Goal: Information Seeking & Learning: Learn about a topic

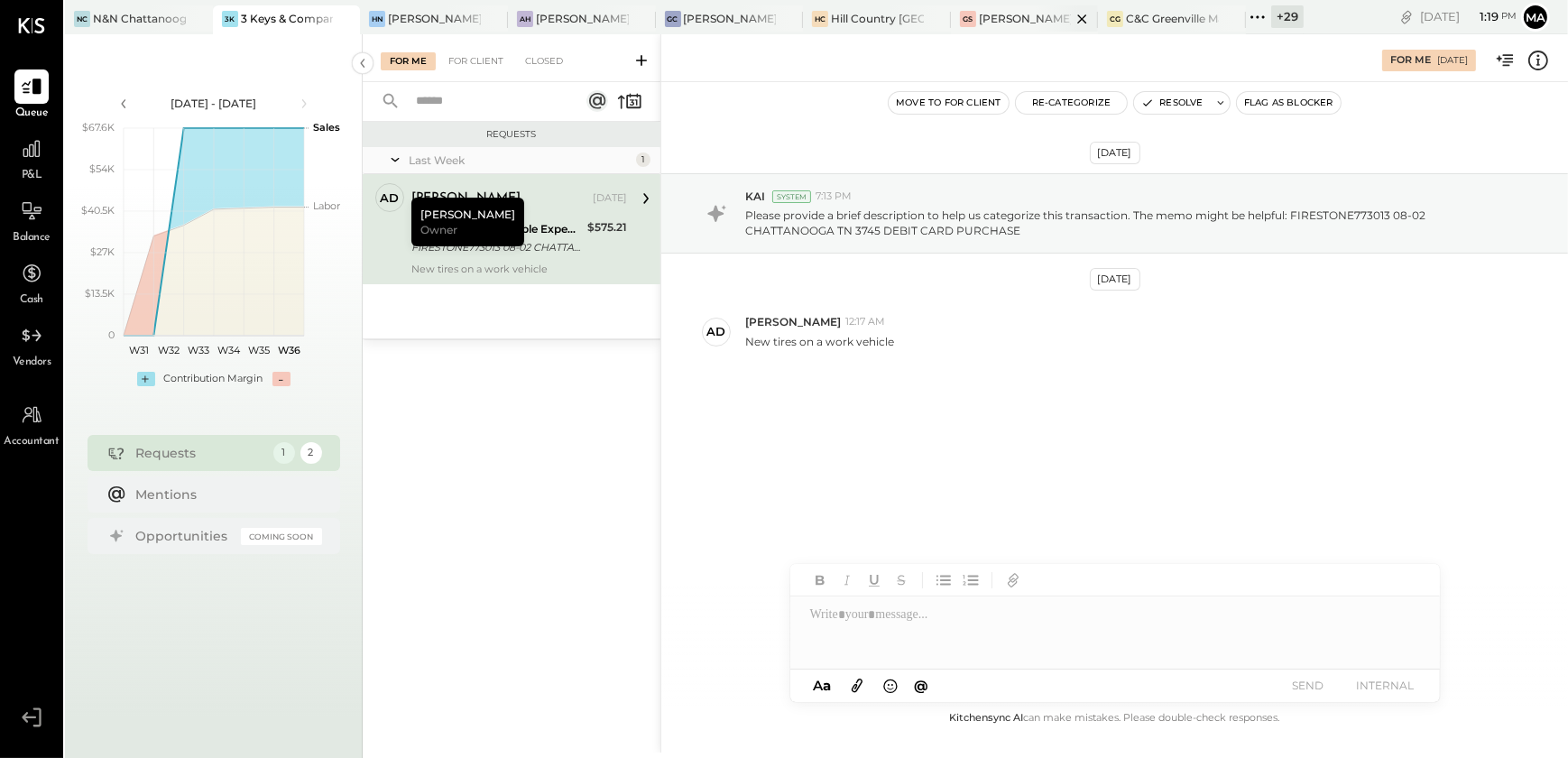
click at [1005, 22] on div "[PERSON_NAME] Seaport" at bounding box center [1025, 18] width 93 height 15
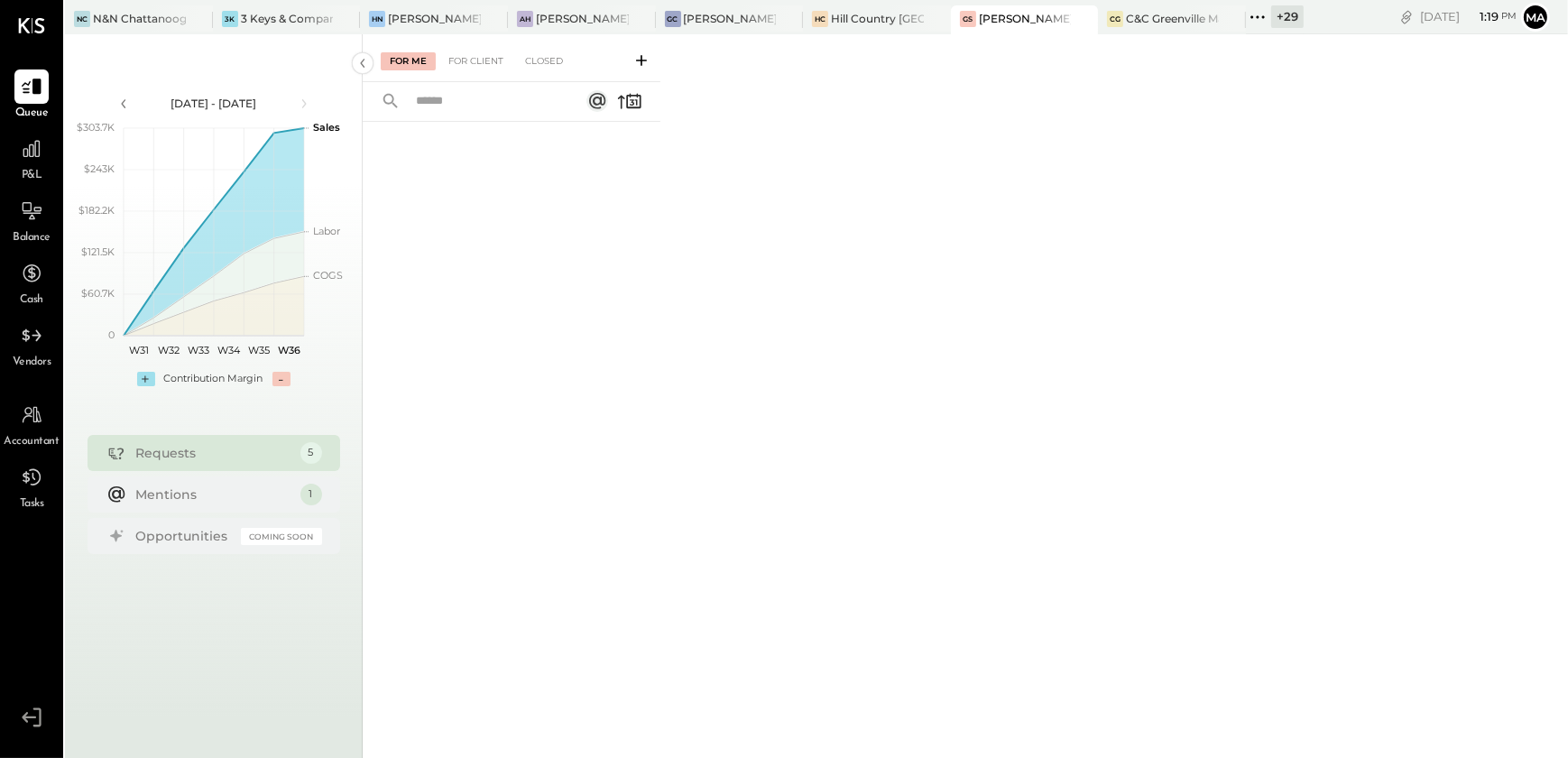
click at [35, 172] on span "P&L" at bounding box center [32, 176] width 21 height 16
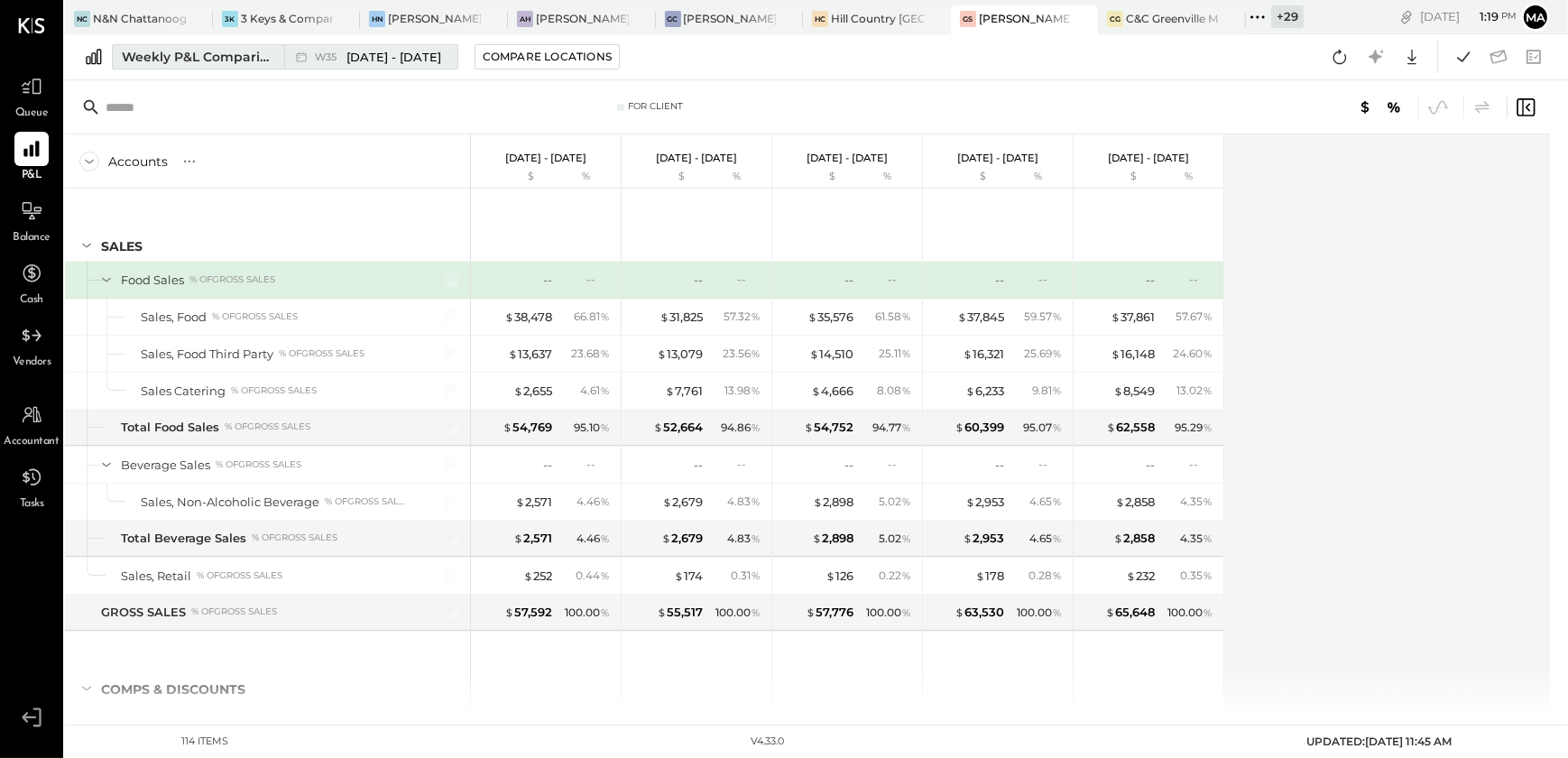
click at [209, 47] on div "Weekly P&L Comparison" at bounding box center [197, 56] width 152 height 18
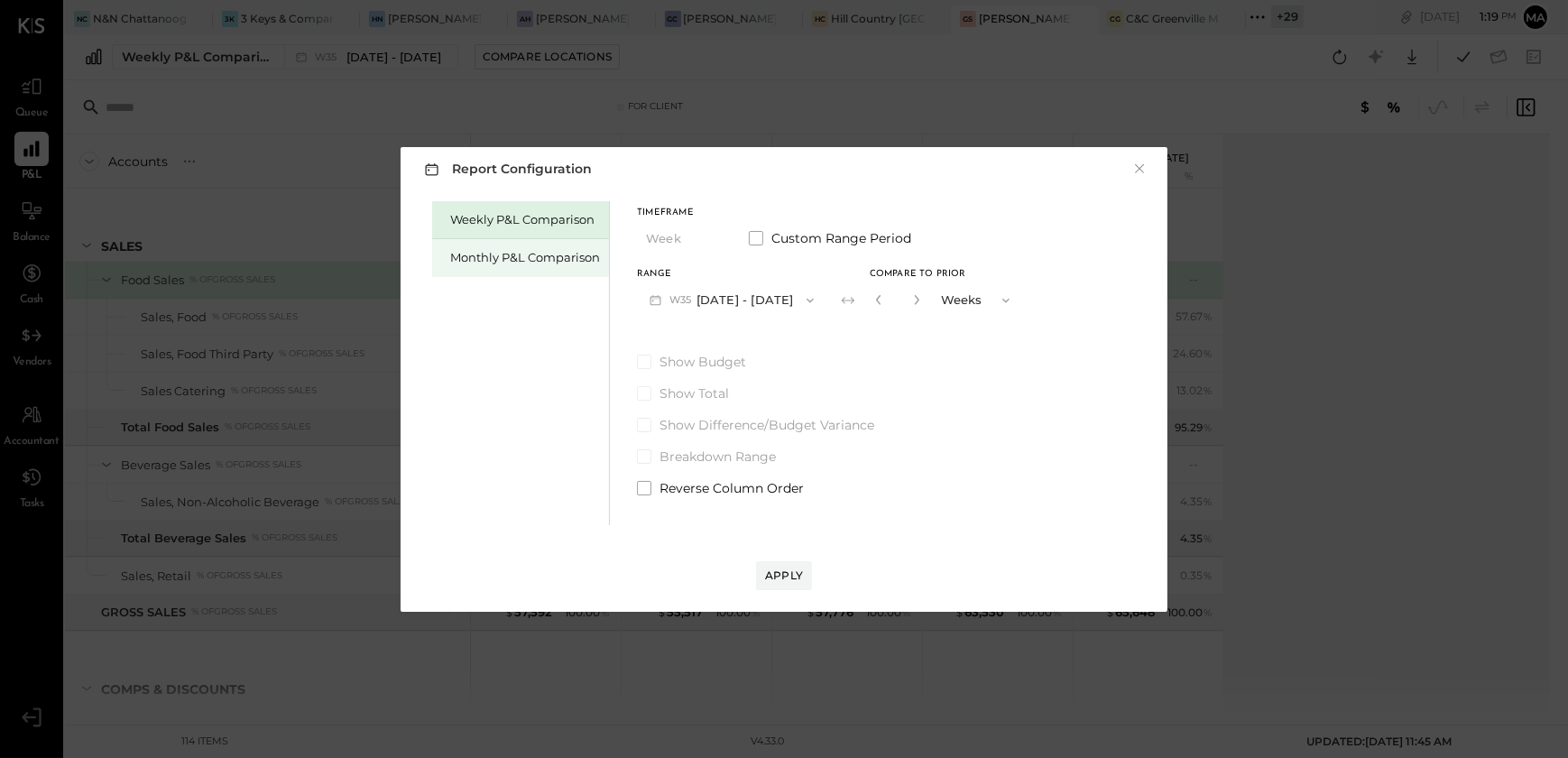
click at [546, 268] on div "Monthly P&L Comparison" at bounding box center [520, 258] width 176 height 38
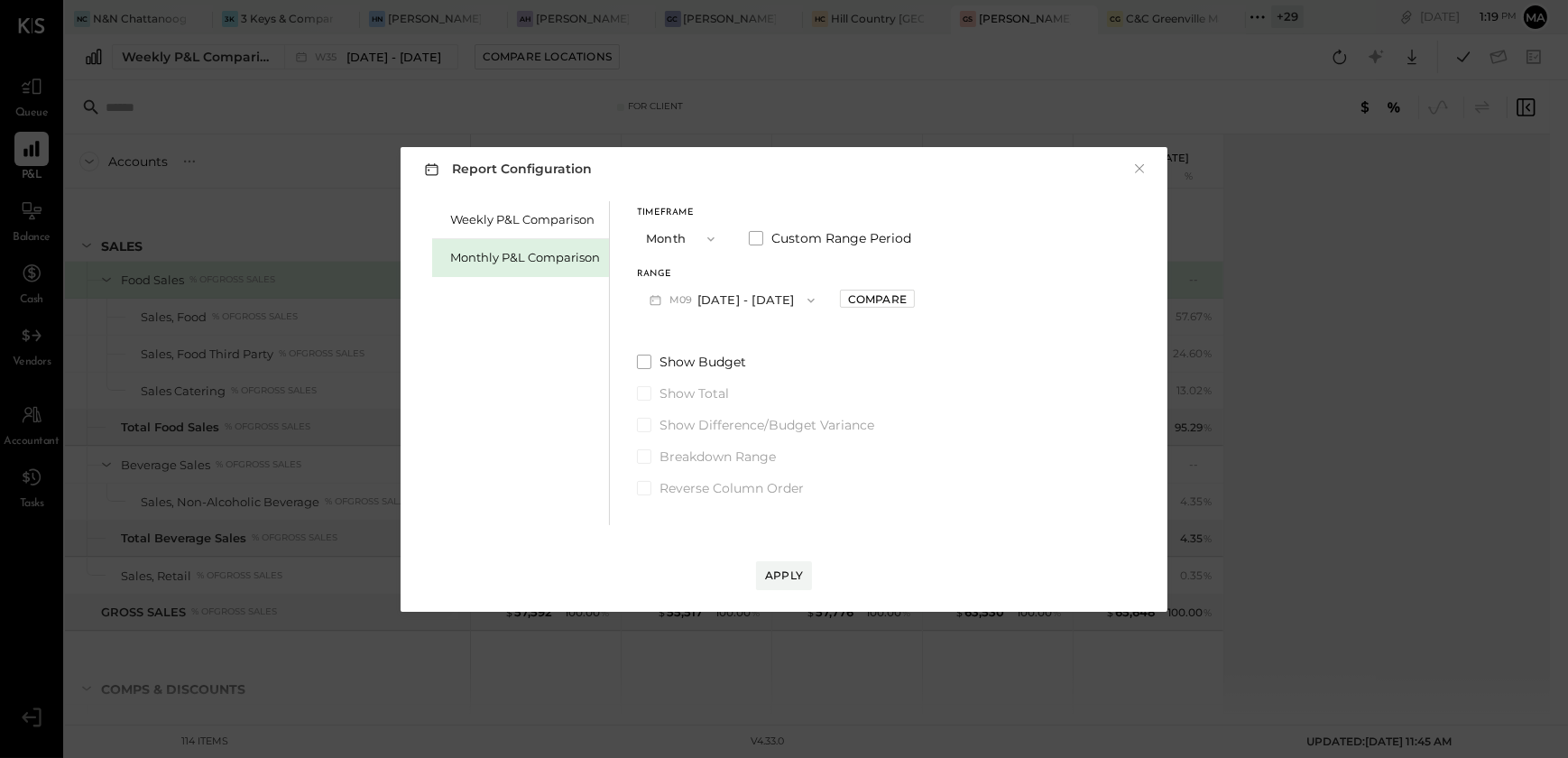
click at [775, 297] on button "M09 [DATE] - [DATE]" at bounding box center [731, 300] width 191 height 33
click at [760, 352] on div "M08 [DATE] - [DATE]" at bounding box center [740, 341] width 206 height 38
click at [776, 585] on button "Apply" at bounding box center [784, 575] width 56 height 28
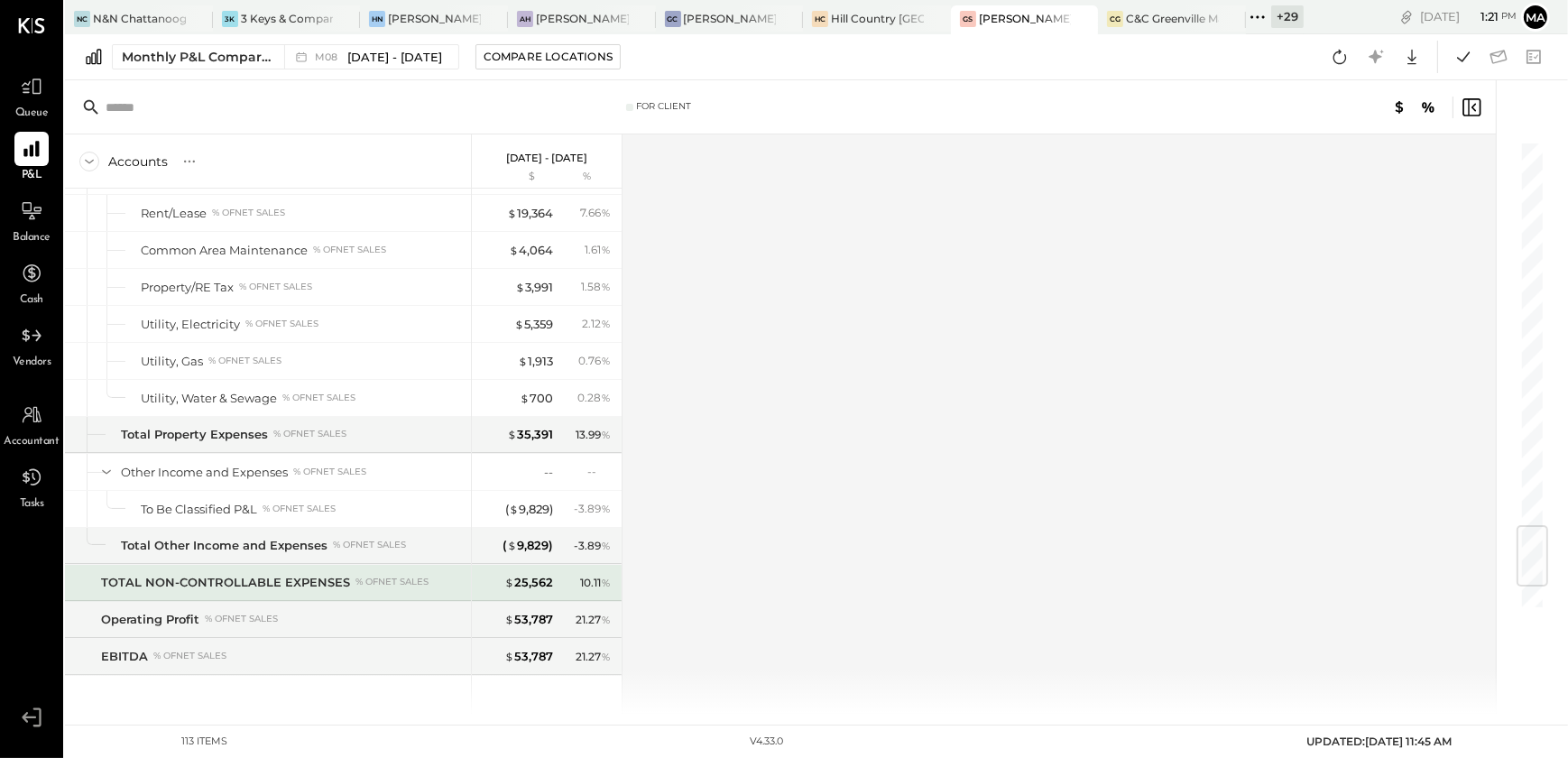
scroll to position [3462, 0]
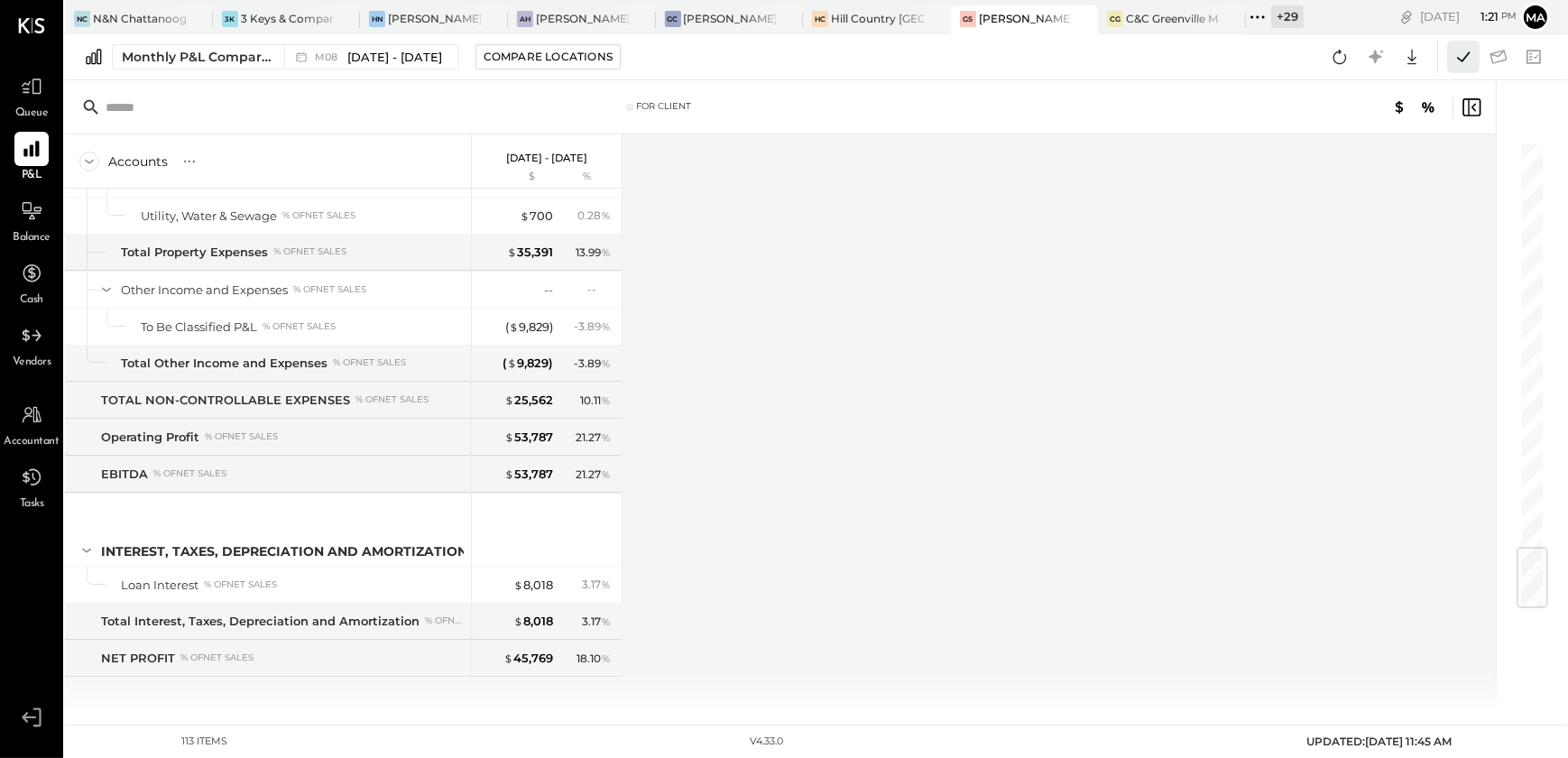
click at [1466, 58] on icon at bounding box center [1463, 57] width 24 height 24
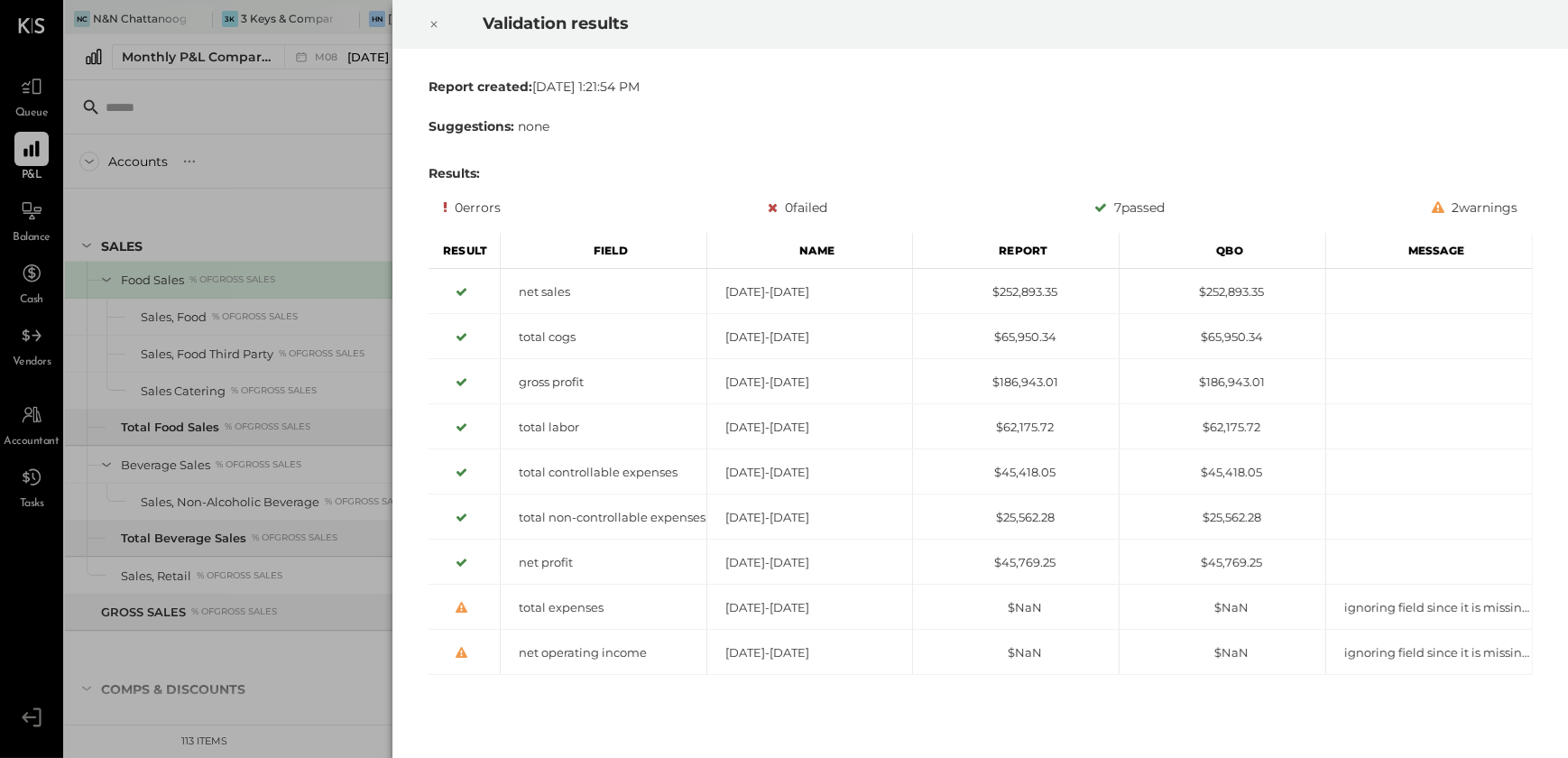
click at [436, 26] on icon at bounding box center [434, 24] width 10 height 22
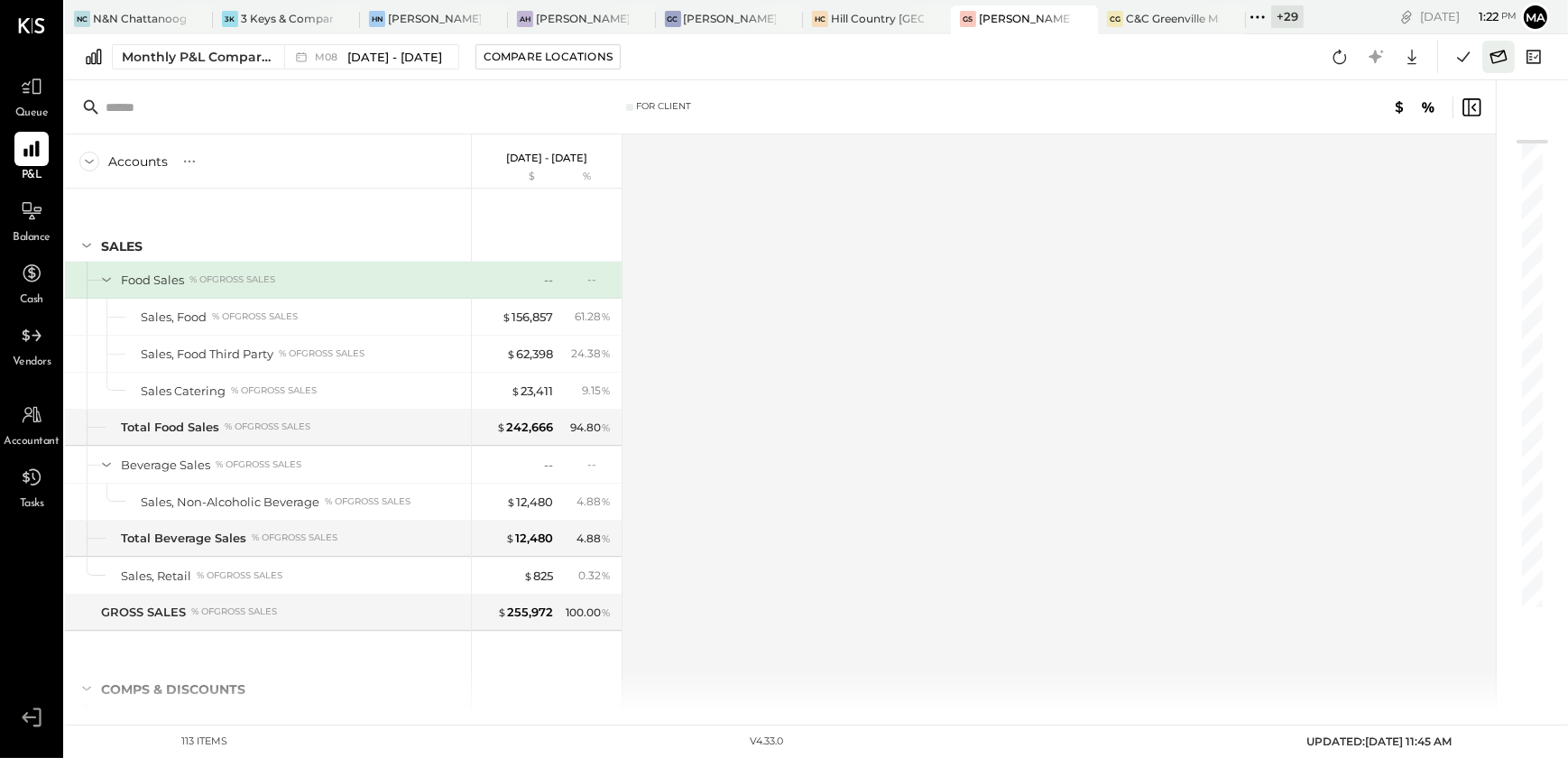
click at [1506, 56] on icon at bounding box center [1498, 57] width 24 height 24
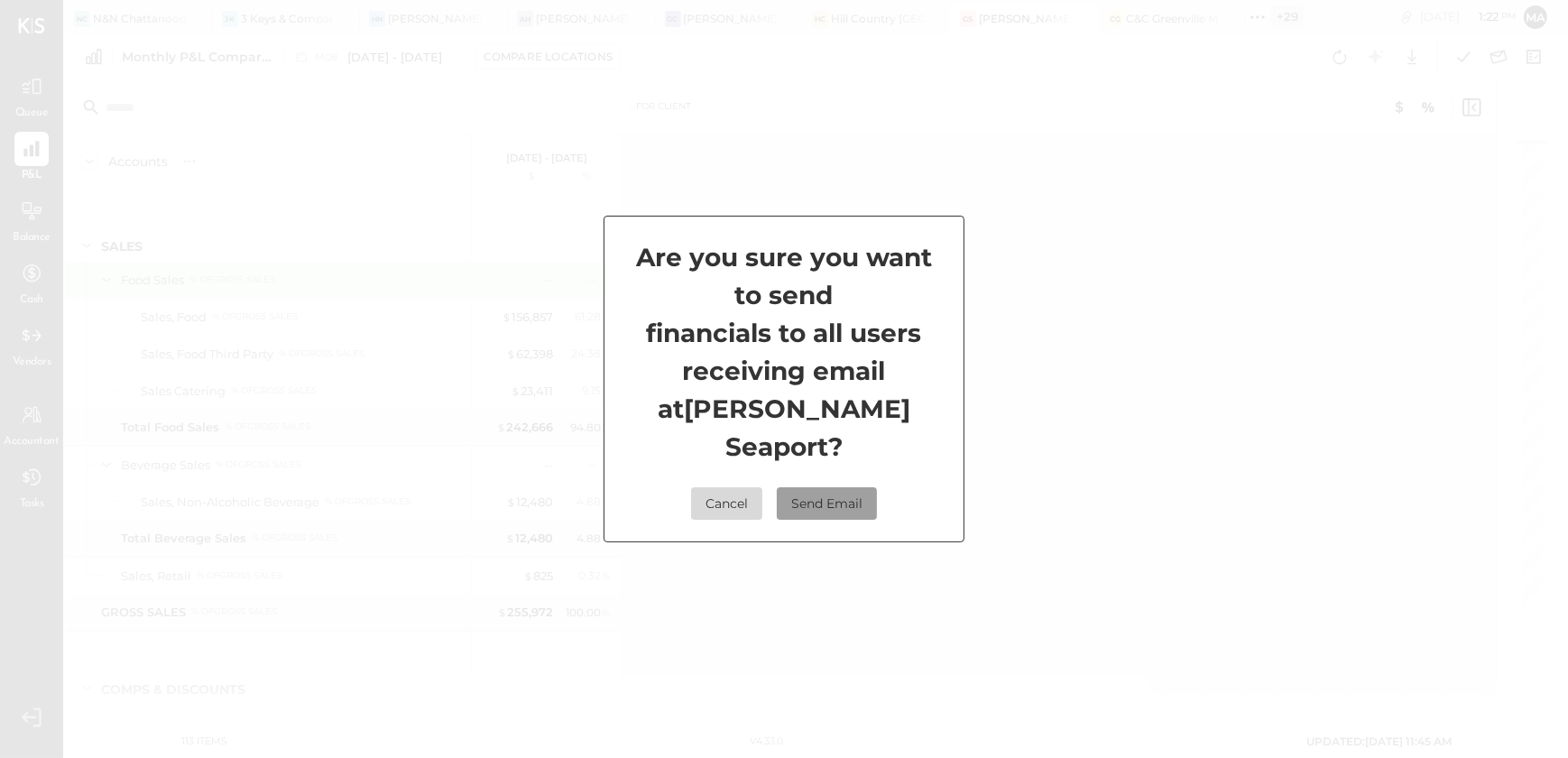
click at [814, 492] on button "Send Email" at bounding box center [827, 503] width 101 height 32
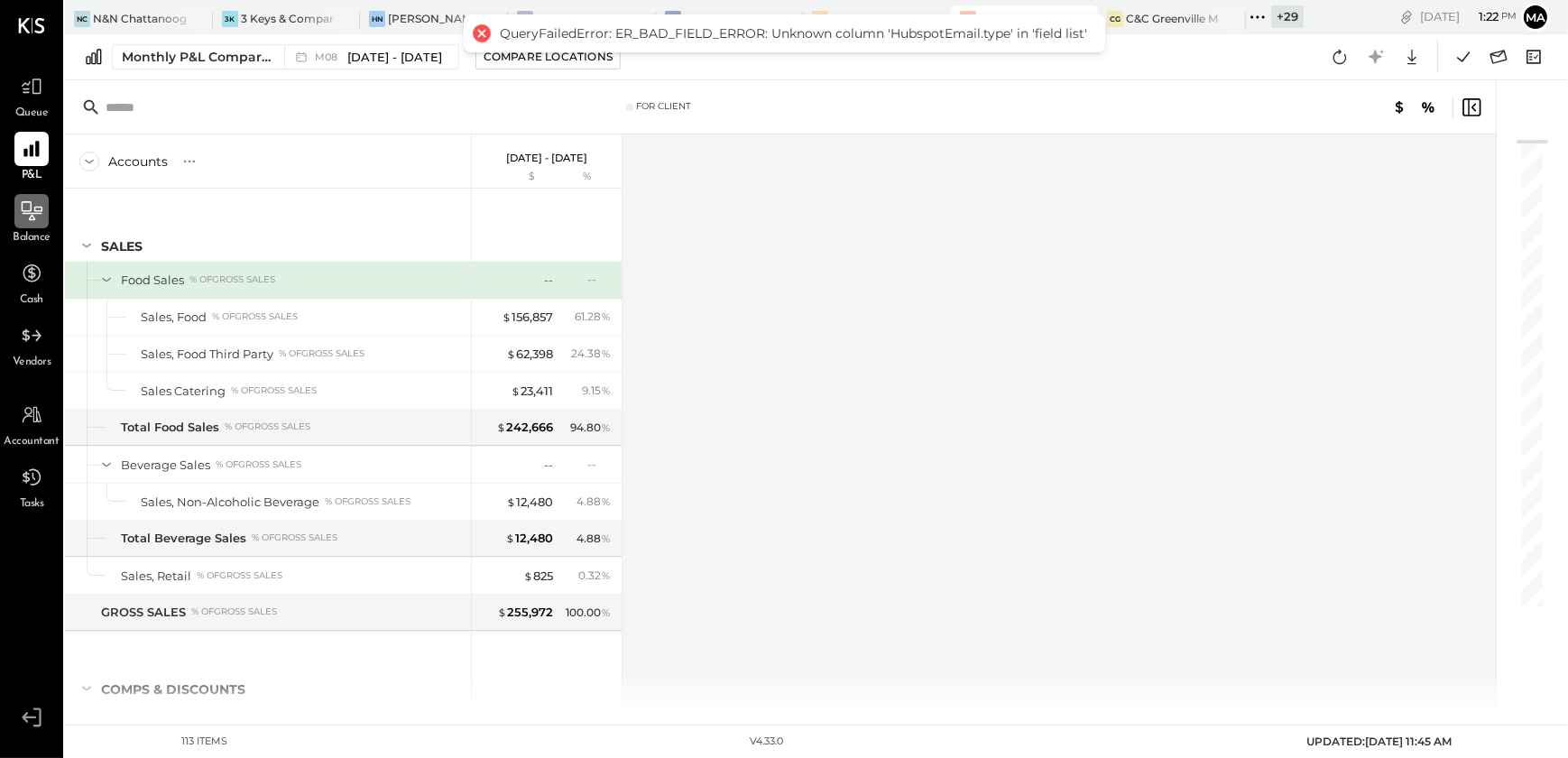
click at [23, 213] on icon at bounding box center [31, 211] width 24 height 24
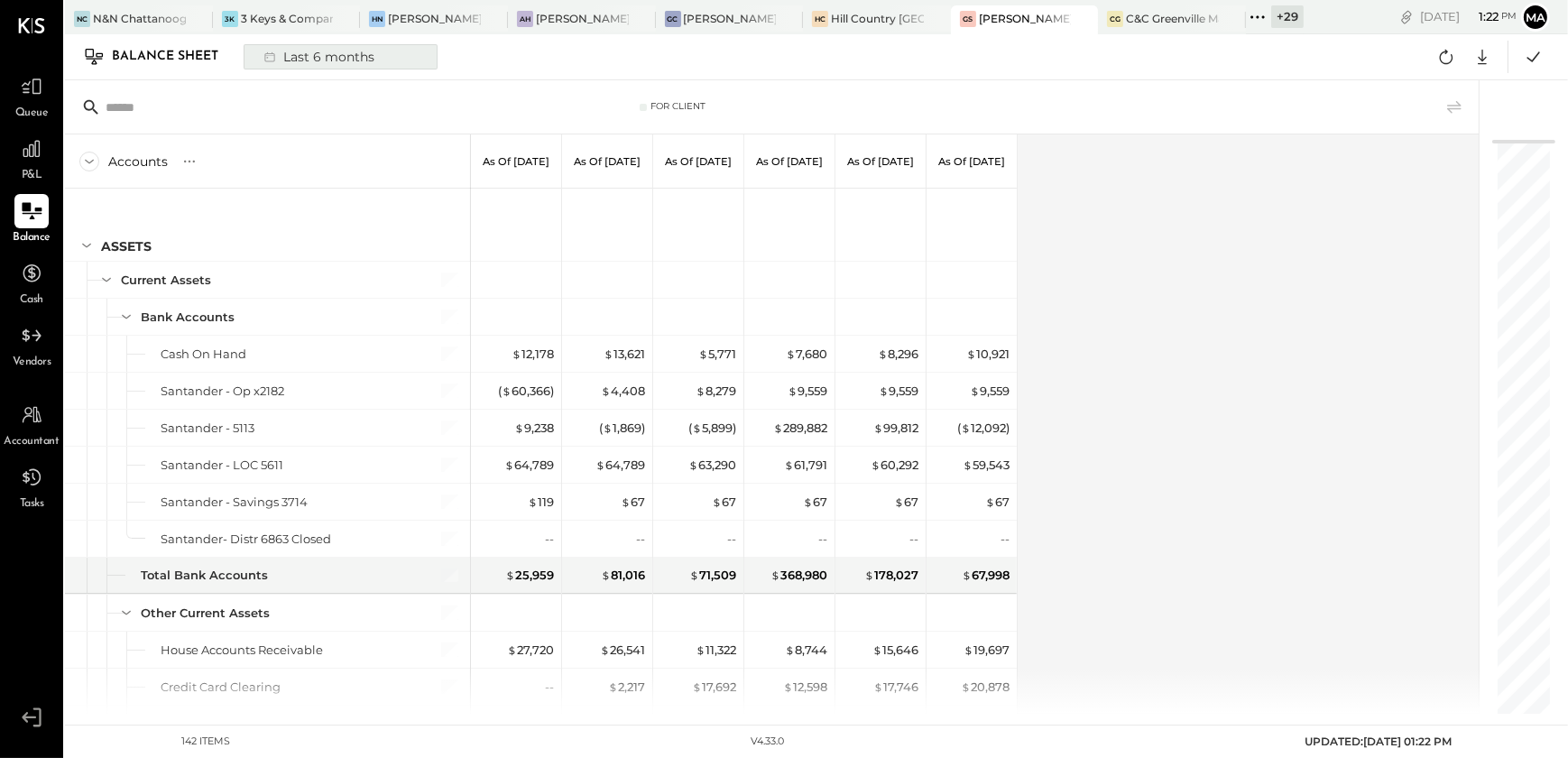
click at [303, 57] on div "Last 6 months" at bounding box center [317, 57] width 128 height 24
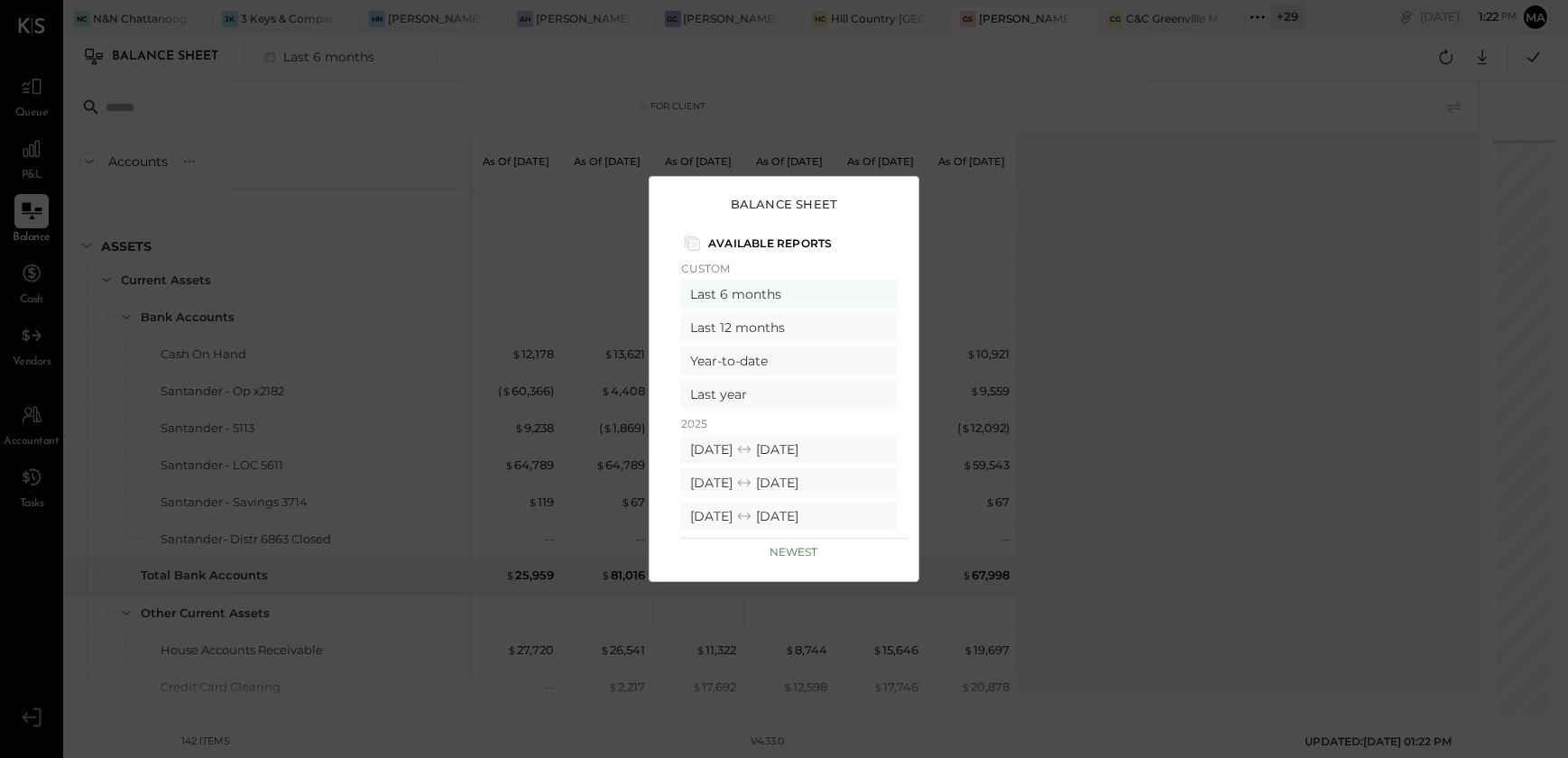
click at [1036, 355] on div "Balance Sheet Available Reports Custom Last 6 months Last 12 months Year-to-dat…" at bounding box center [784, 379] width 1568 height 758
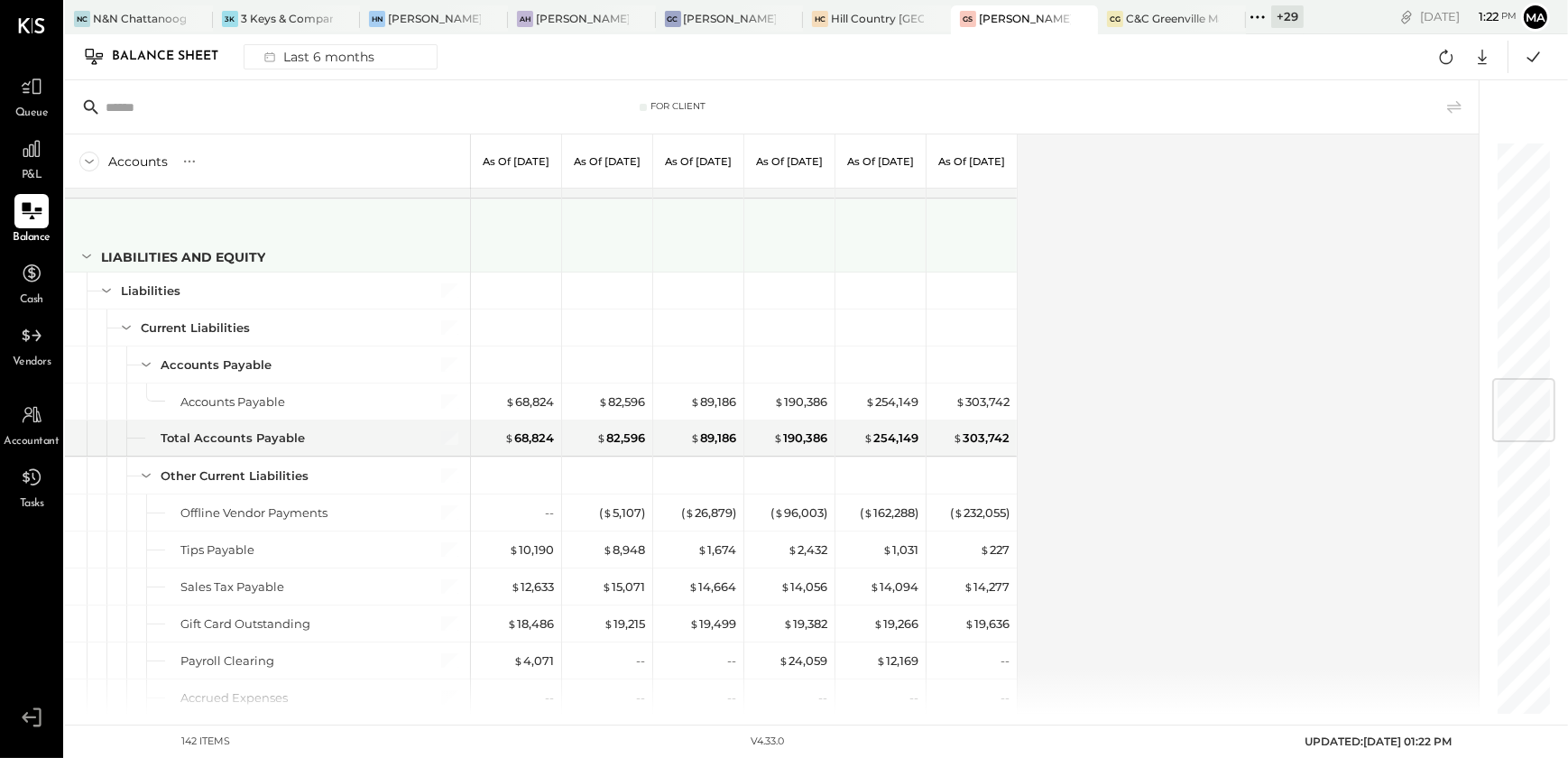
scroll to position [1969, 0]
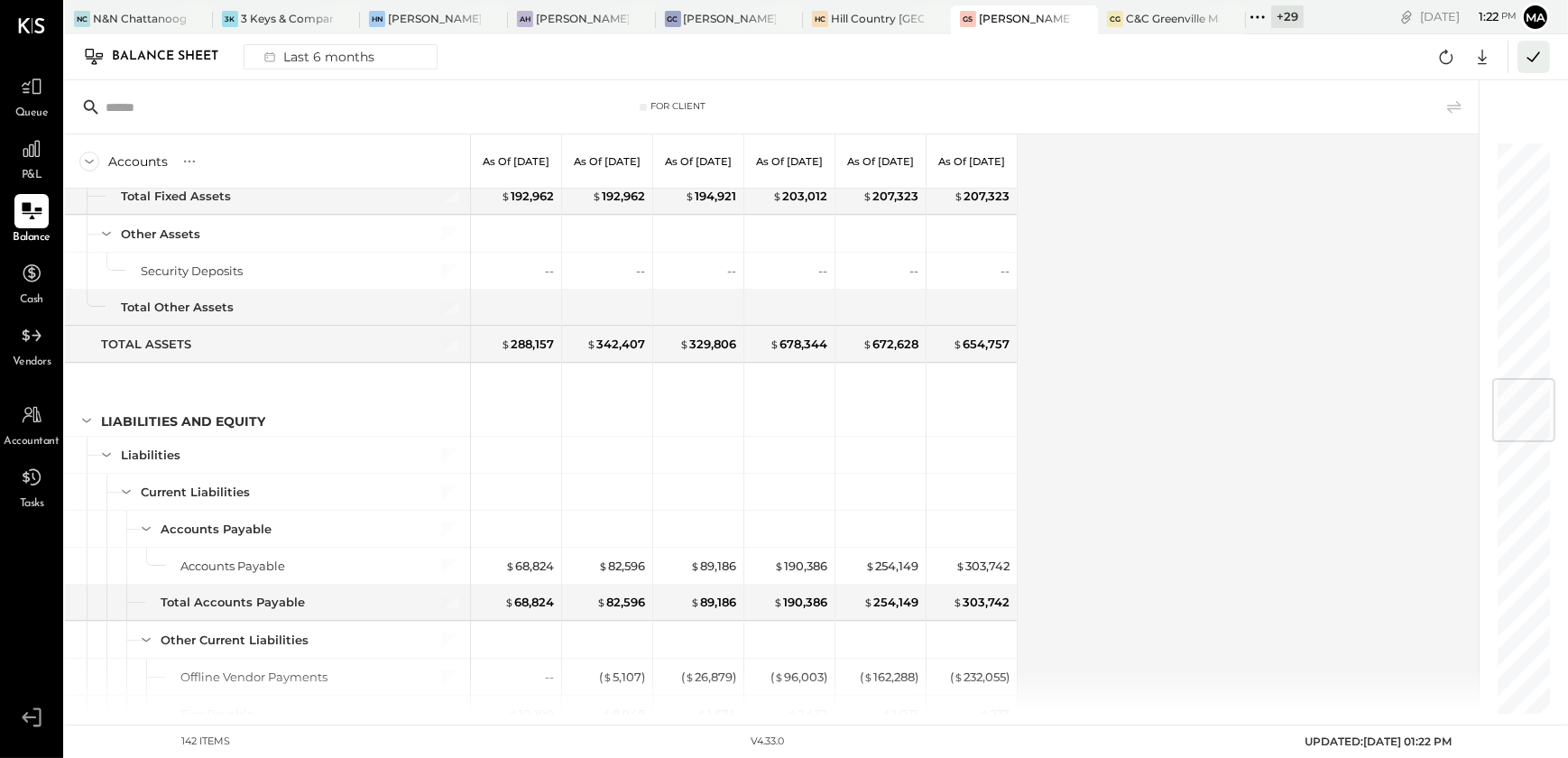
click at [1526, 66] on icon at bounding box center [1533, 57] width 24 height 24
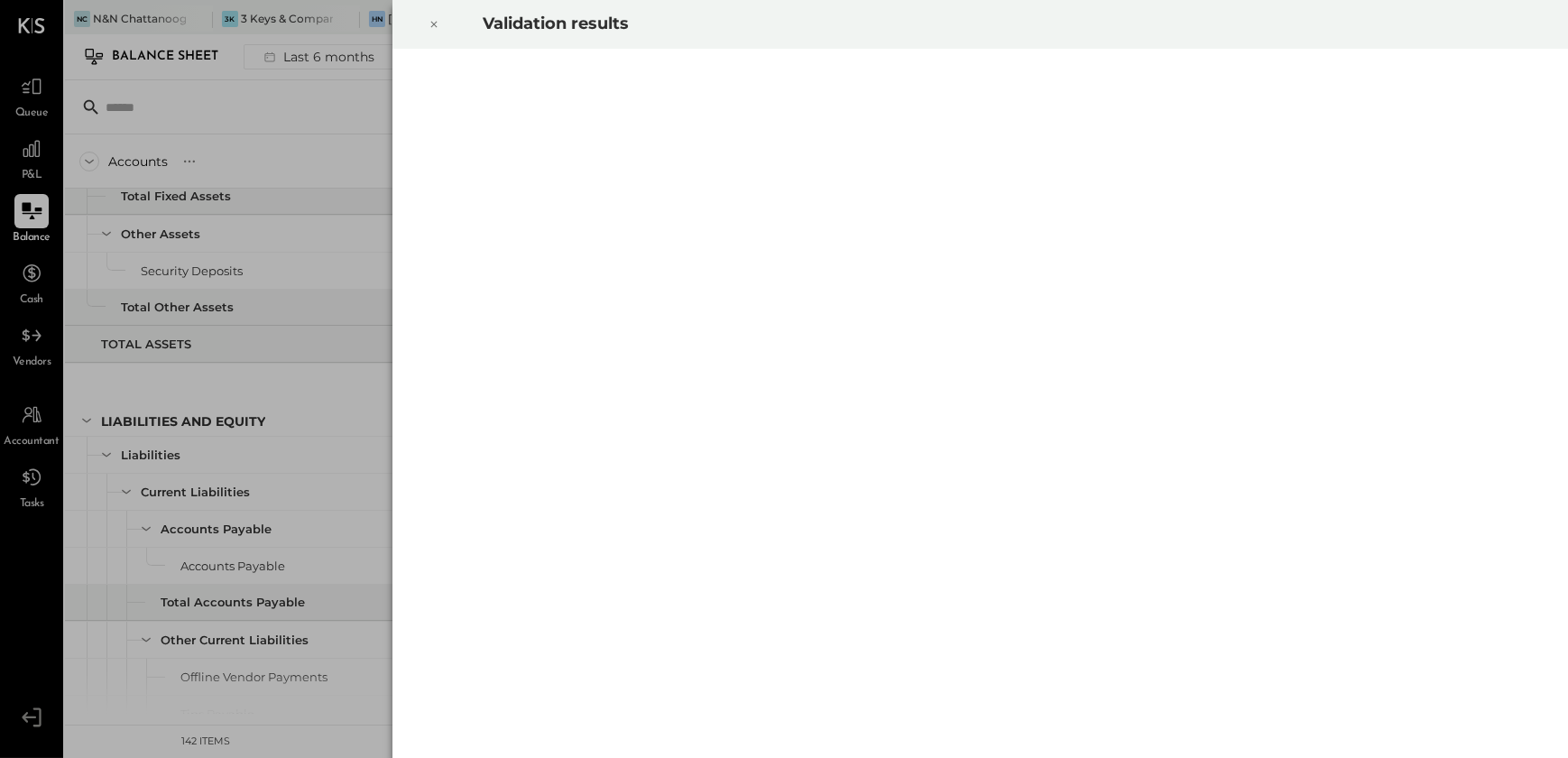
click at [439, 28] on div at bounding box center [434, 24] width 40 height 50
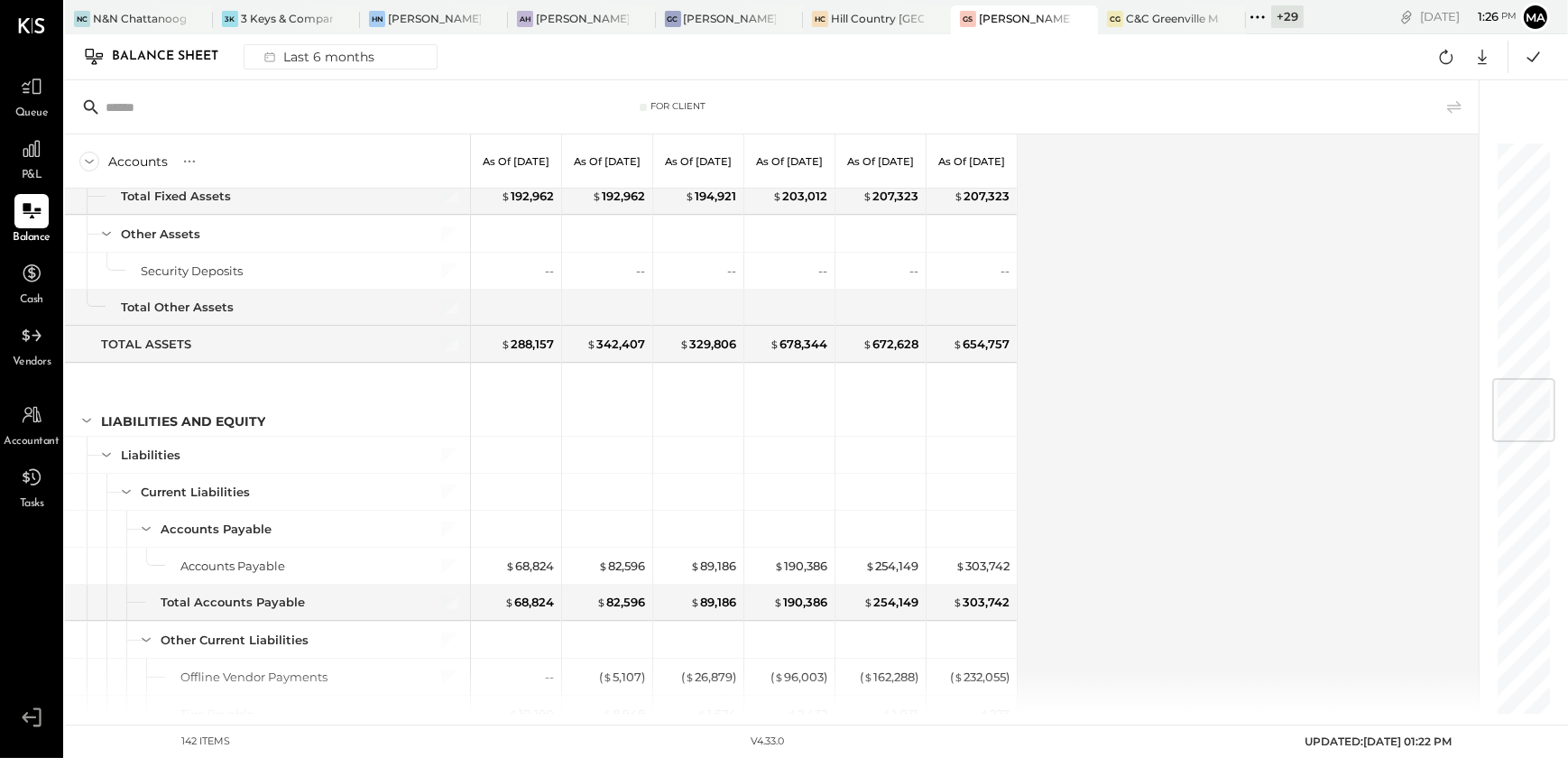
click at [1036, 18] on div at bounding box center [1066, 19] width 64 height 27
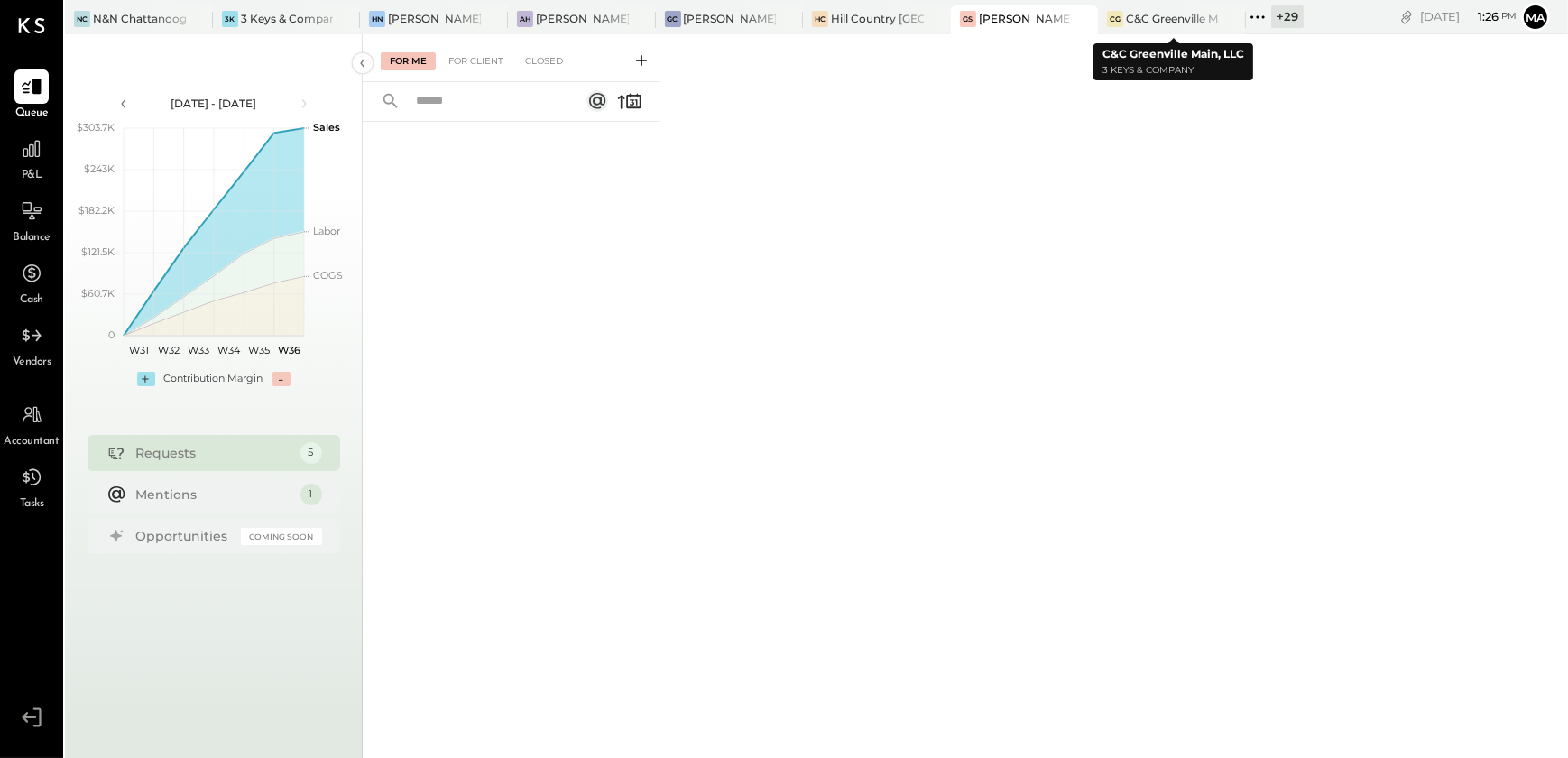
click at [1230, 18] on icon at bounding box center [1229, 19] width 9 height 9
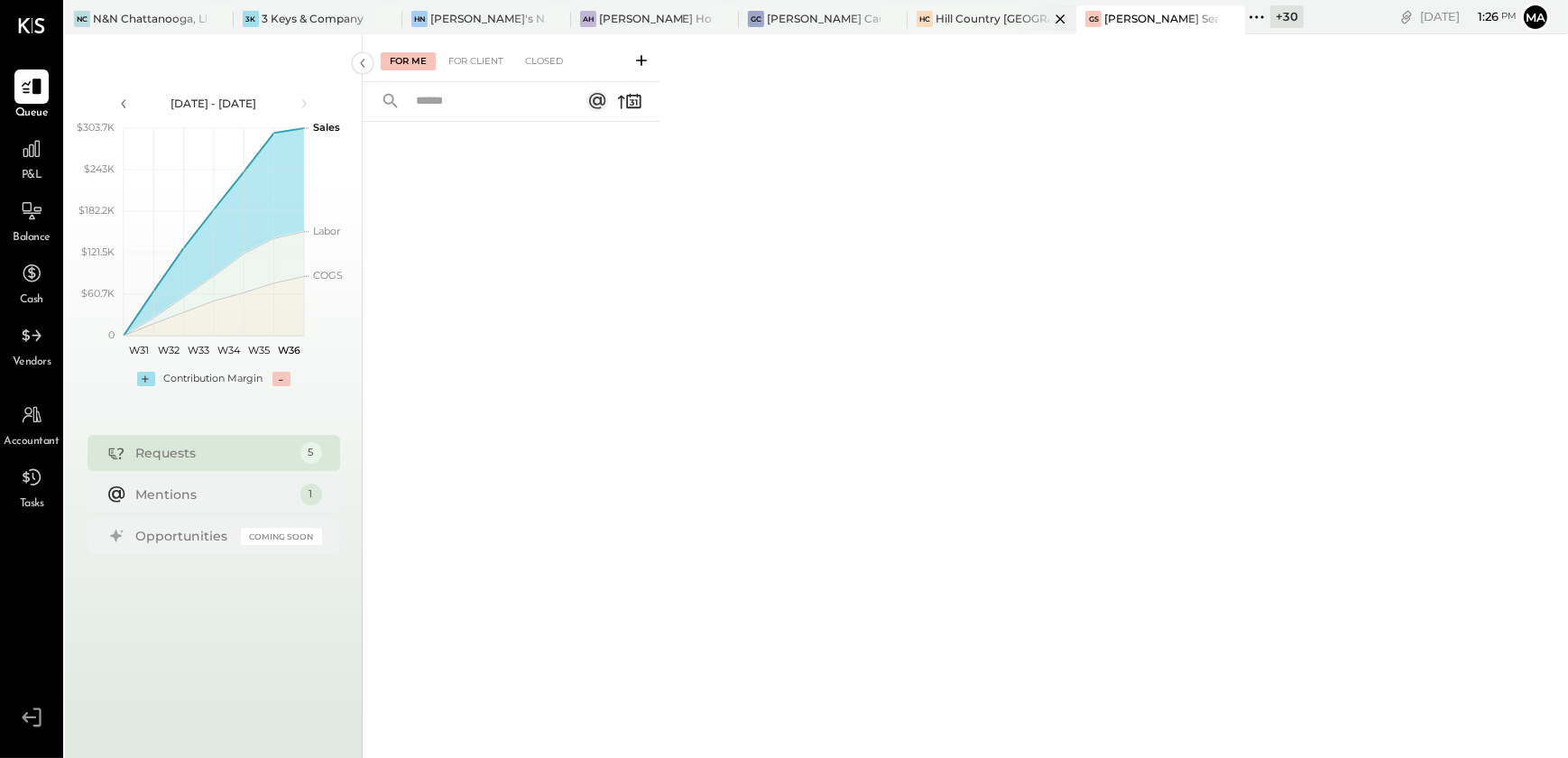
click at [955, 29] on div "[PERSON_NAME] Country [GEOGRAPHIC_DATA]" at bounding box center [992, 20] width 169 height 28
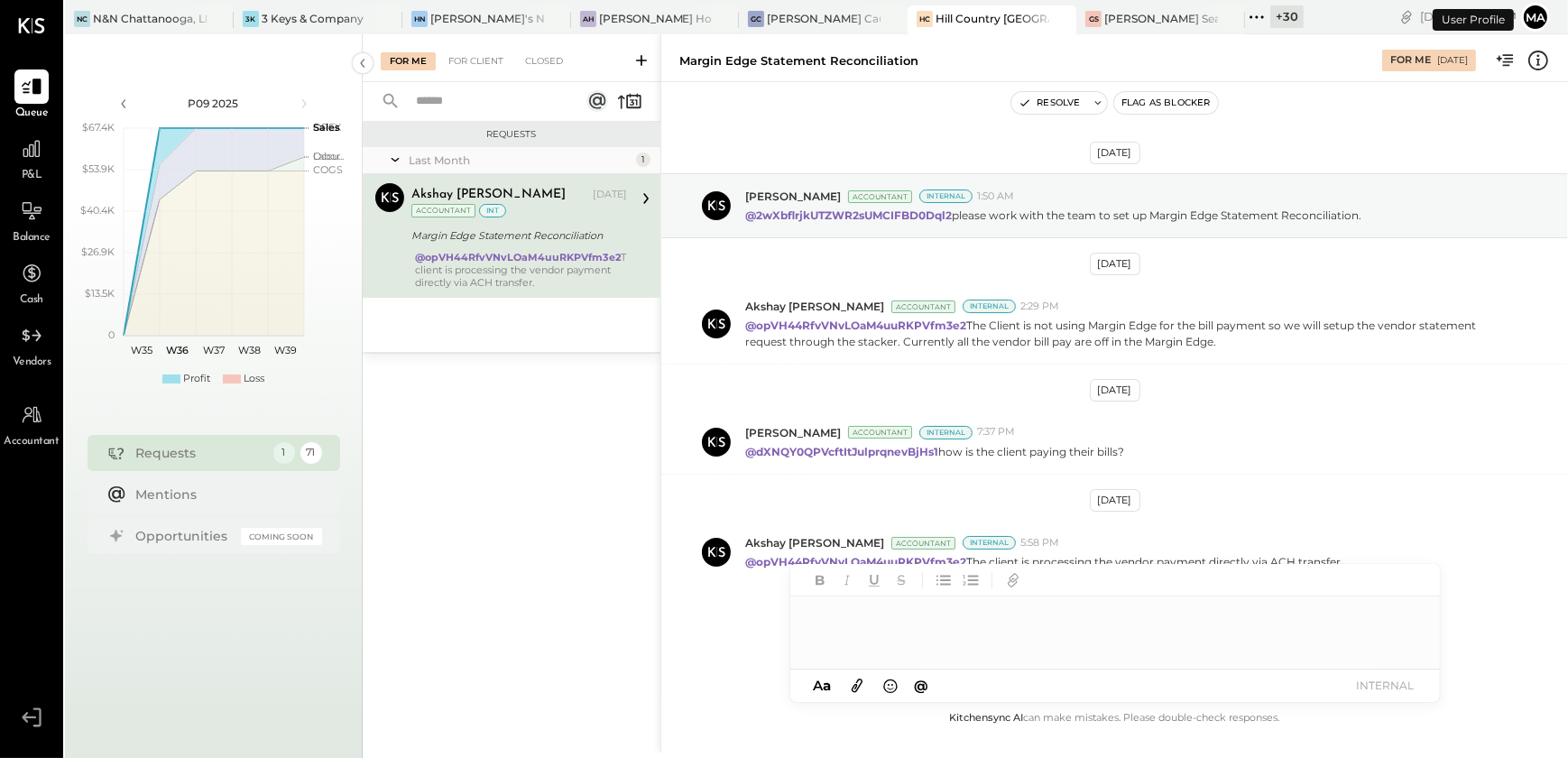
scroll to position [10, 0]
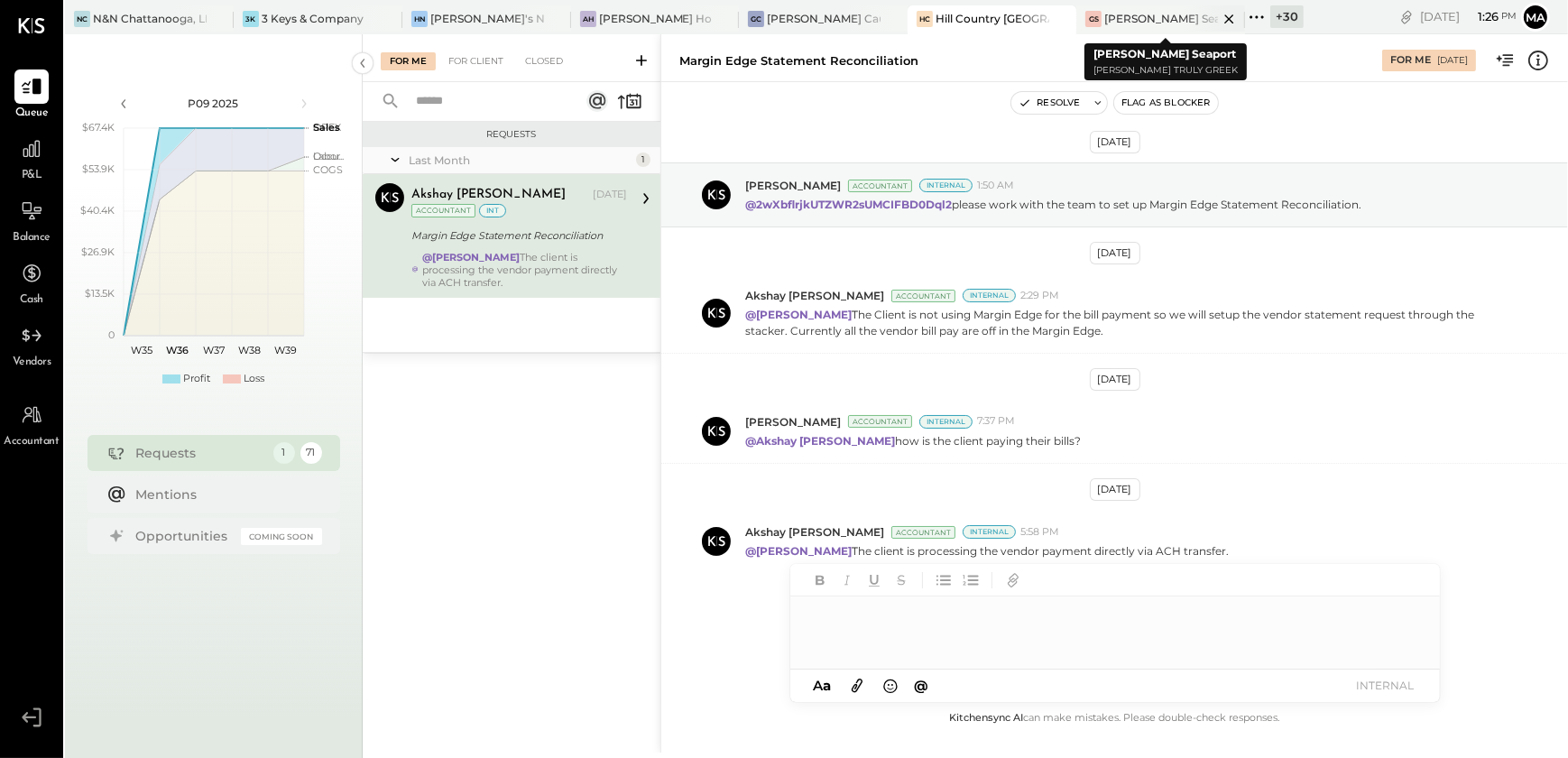
click at [1218, 20] on icon at bounding box center [1229, 19] width 23 height 22
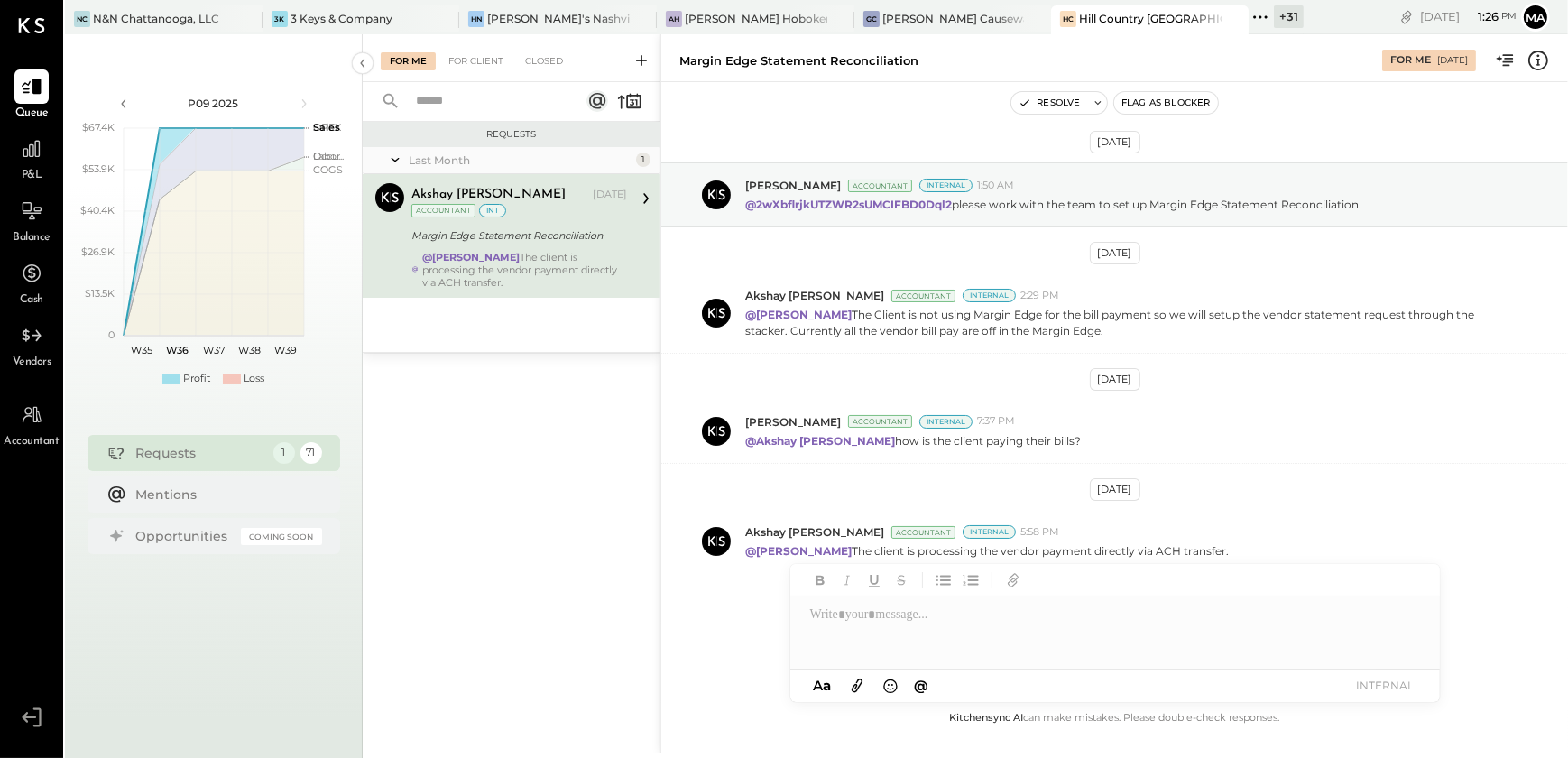
click at [1274, 21] on div "+ 31" at bounding box center [1288, 17] width 29 height 23
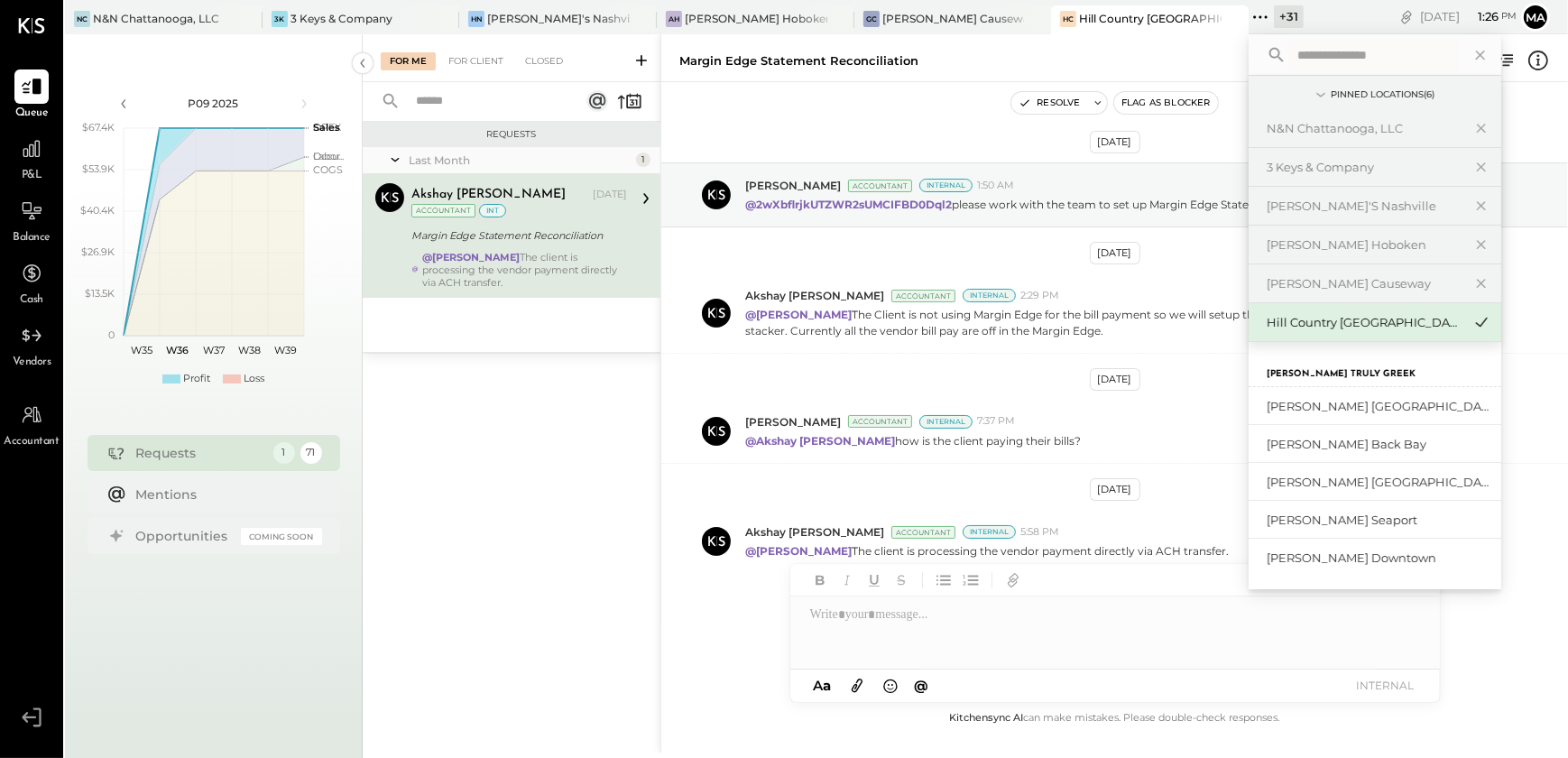
click at [1290, 58] on input "text" at bounding box center [1374, 55] width 168 height 32
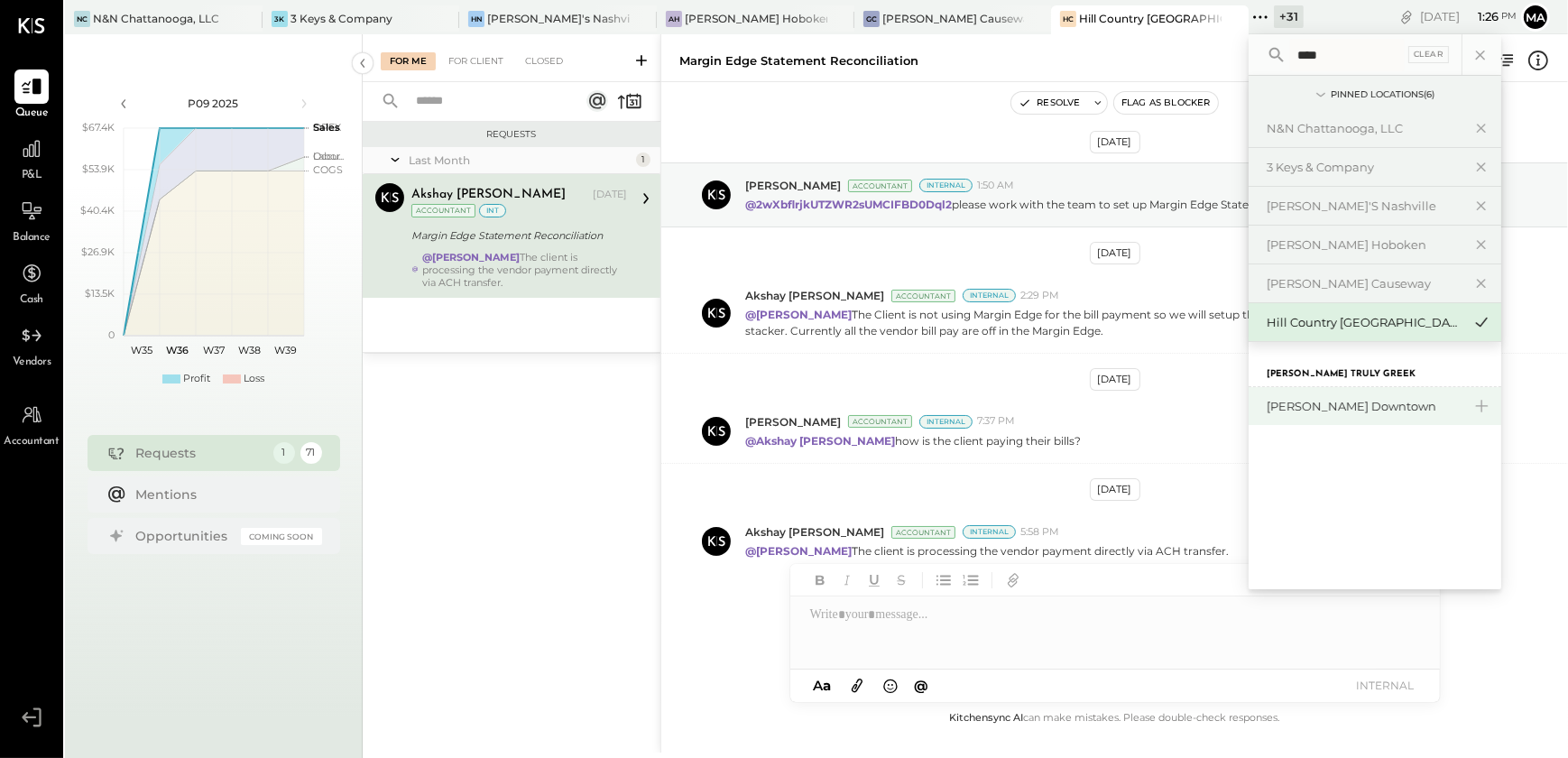
type input "****"
click at [1276, 397] on div "[PERSON_NAME] Downtown" at bounding box center [1363, 406] width 194 height 17
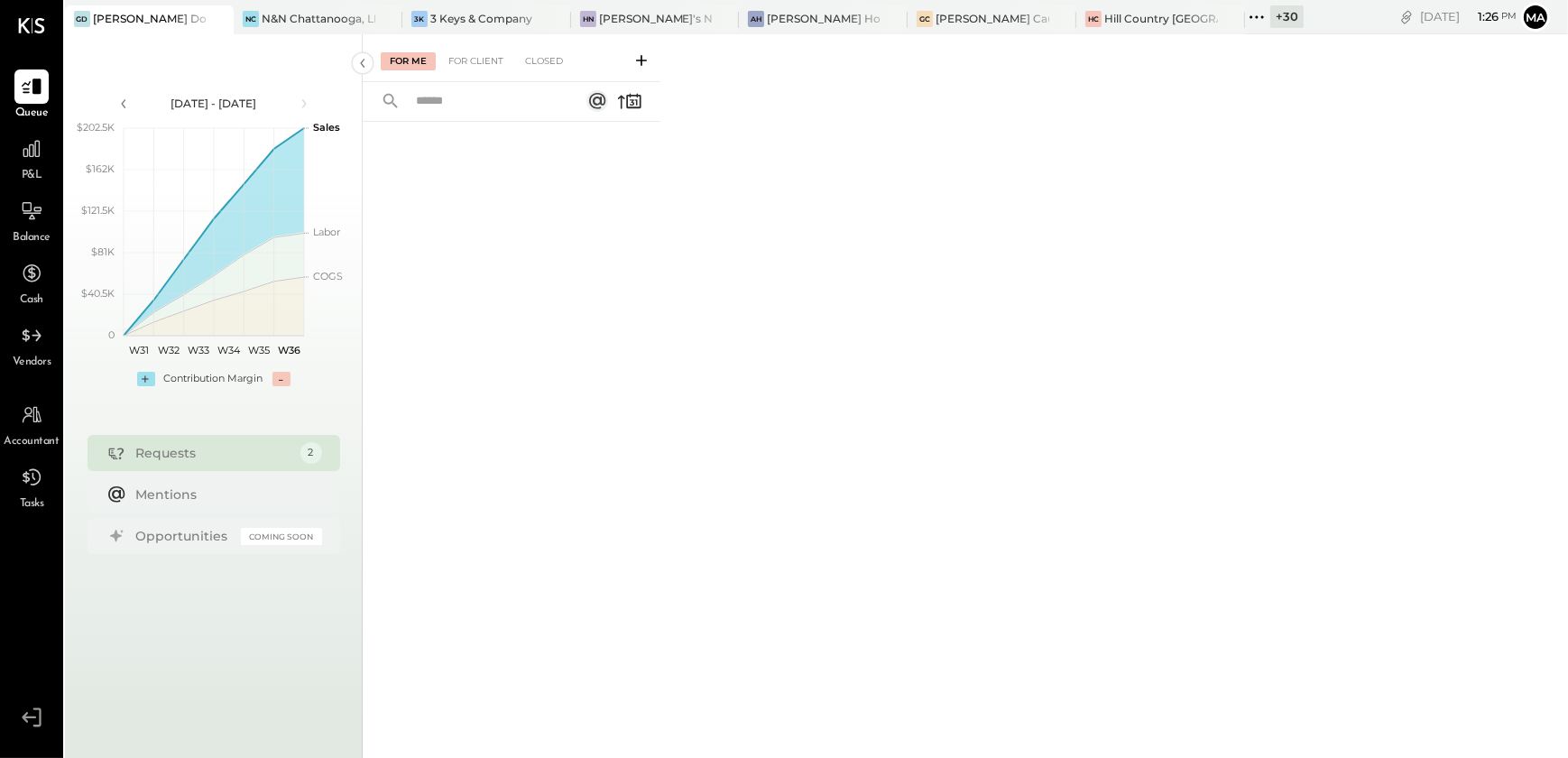
click at [25, 166] on div "P&L" at bounding box center [31, 157] width 34 height 52
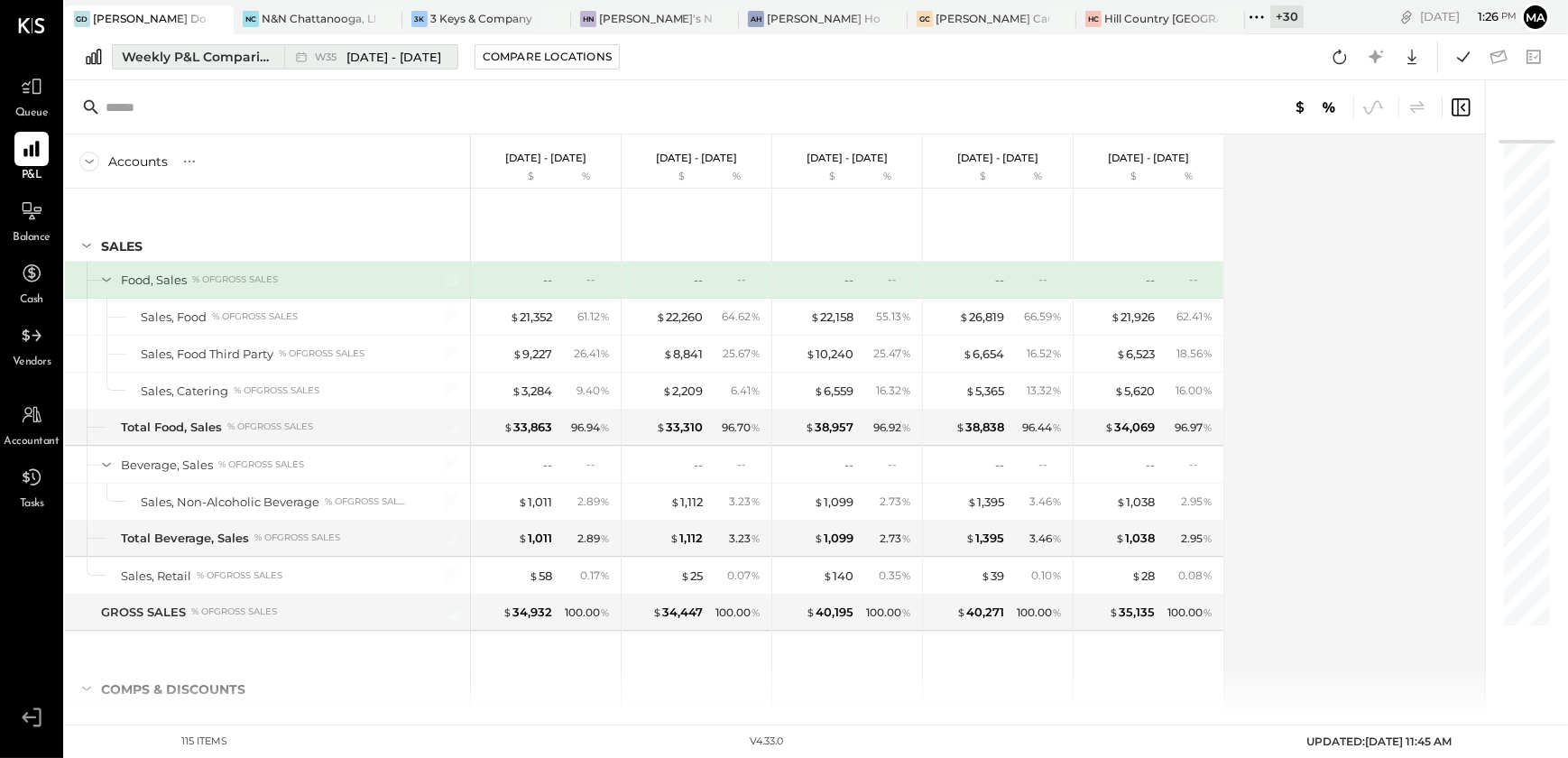
click at [160, 53] on div "Weekly P&L Comparison" at bounding box center [197, 56] width 152 height 18
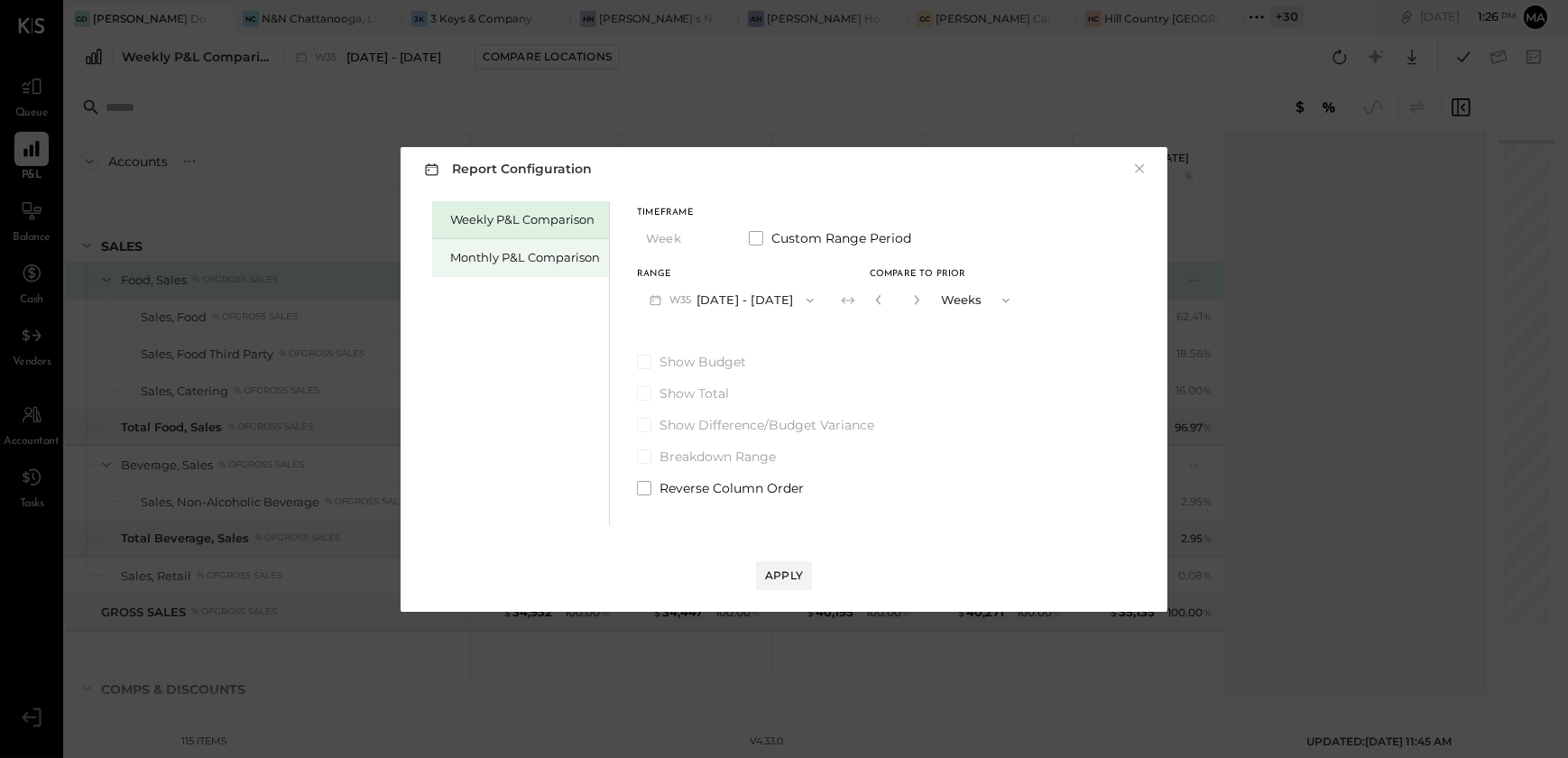
click at [523, 269] on div "Monthly P&L Comparison" at bounding box center [520, 258] width 176 height 38
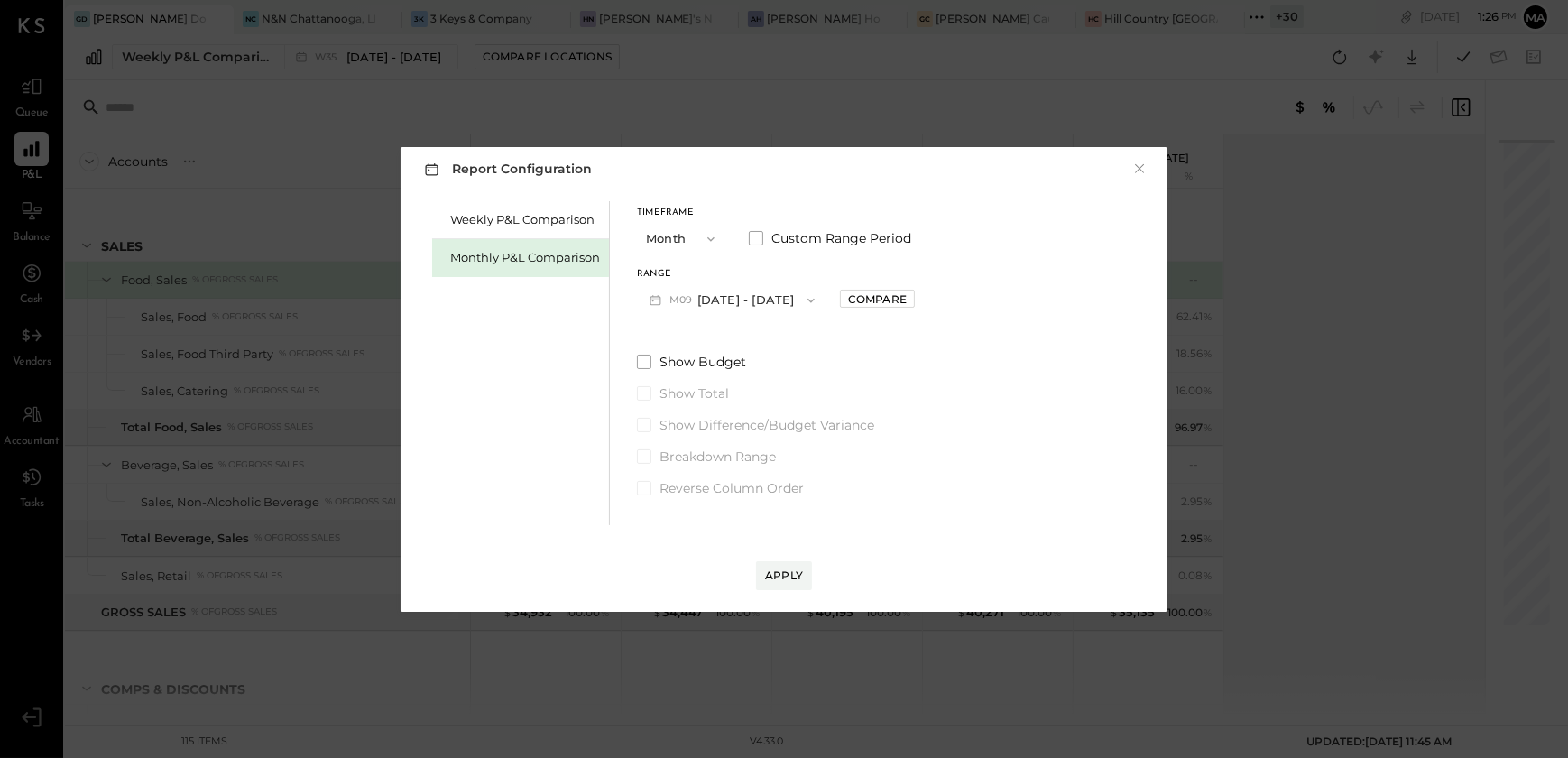
click at [766, 307] on button "M09 [DATE] - [DATE]" at bounding box center [731, 300] width 191 height 33
click at [752, 342] on span "[DATE] - [DATE]" at bounding box center [725, 340] width 85 height 15
click at [784, 568] on div "Apply" at bounding box center [784, 575] width 38 height 15
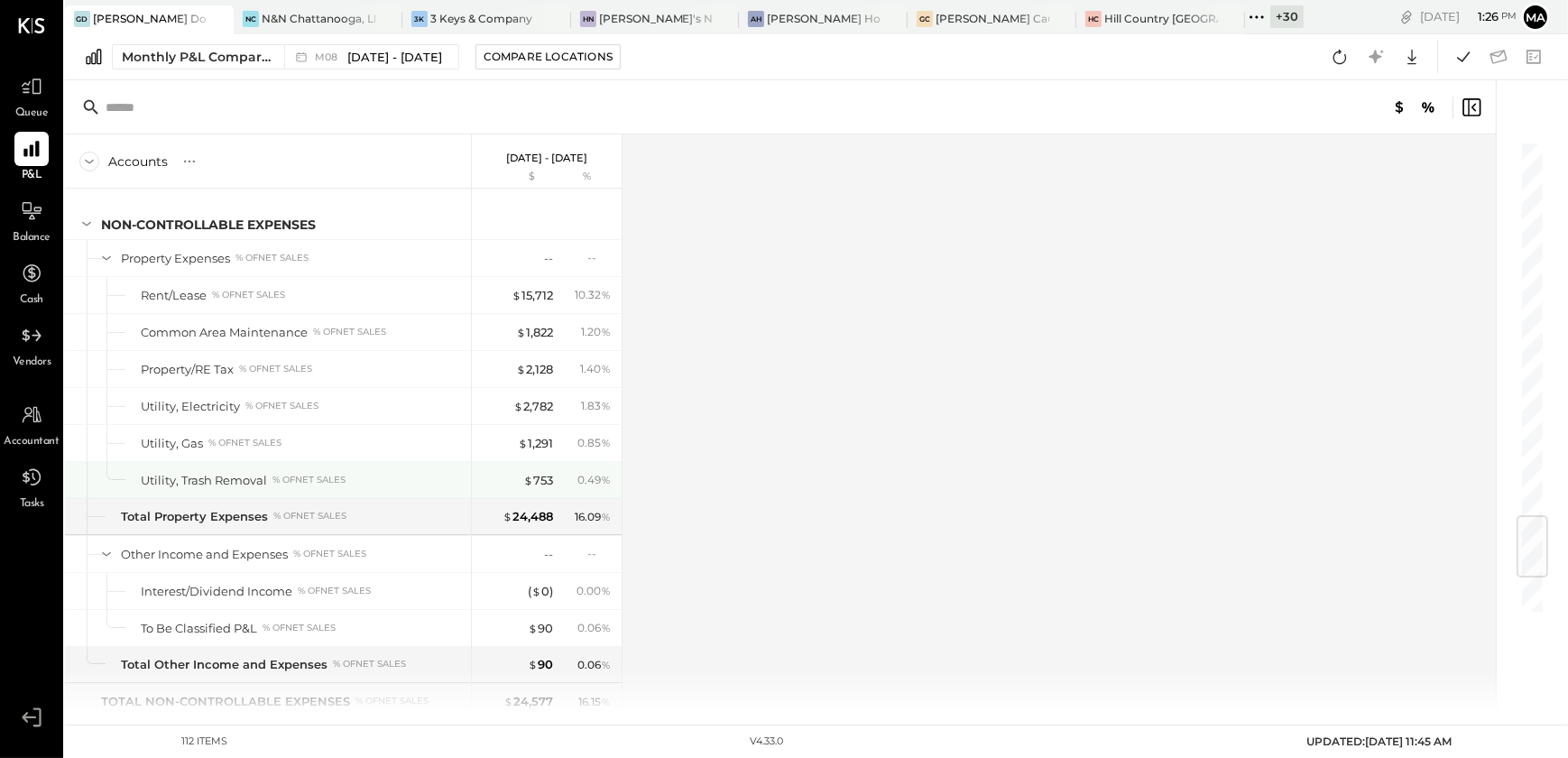
scroll to position [3499, 0]
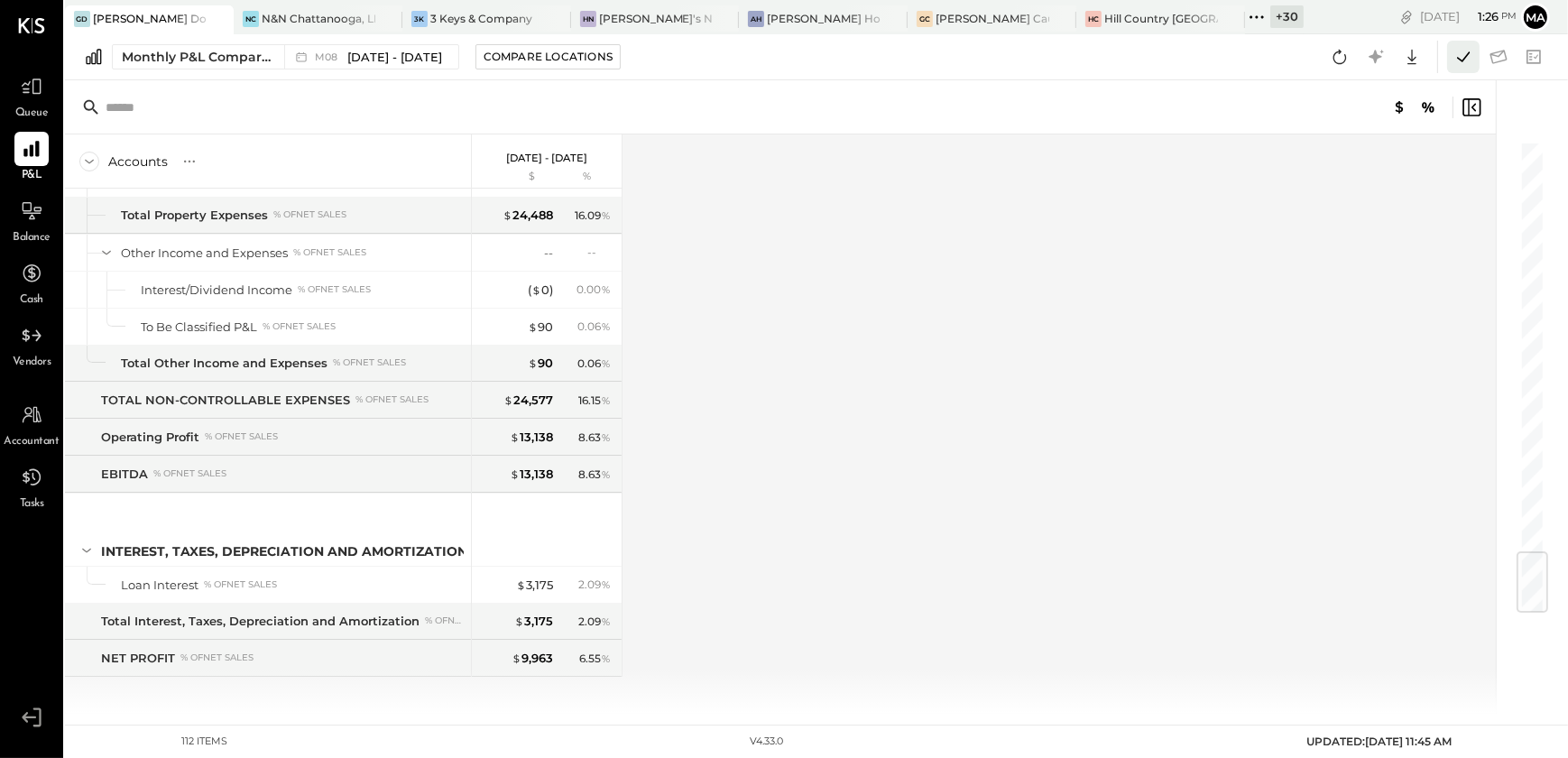
click at [1467, 64] on icon at bounding box center [1463, 57] width 24 height 24
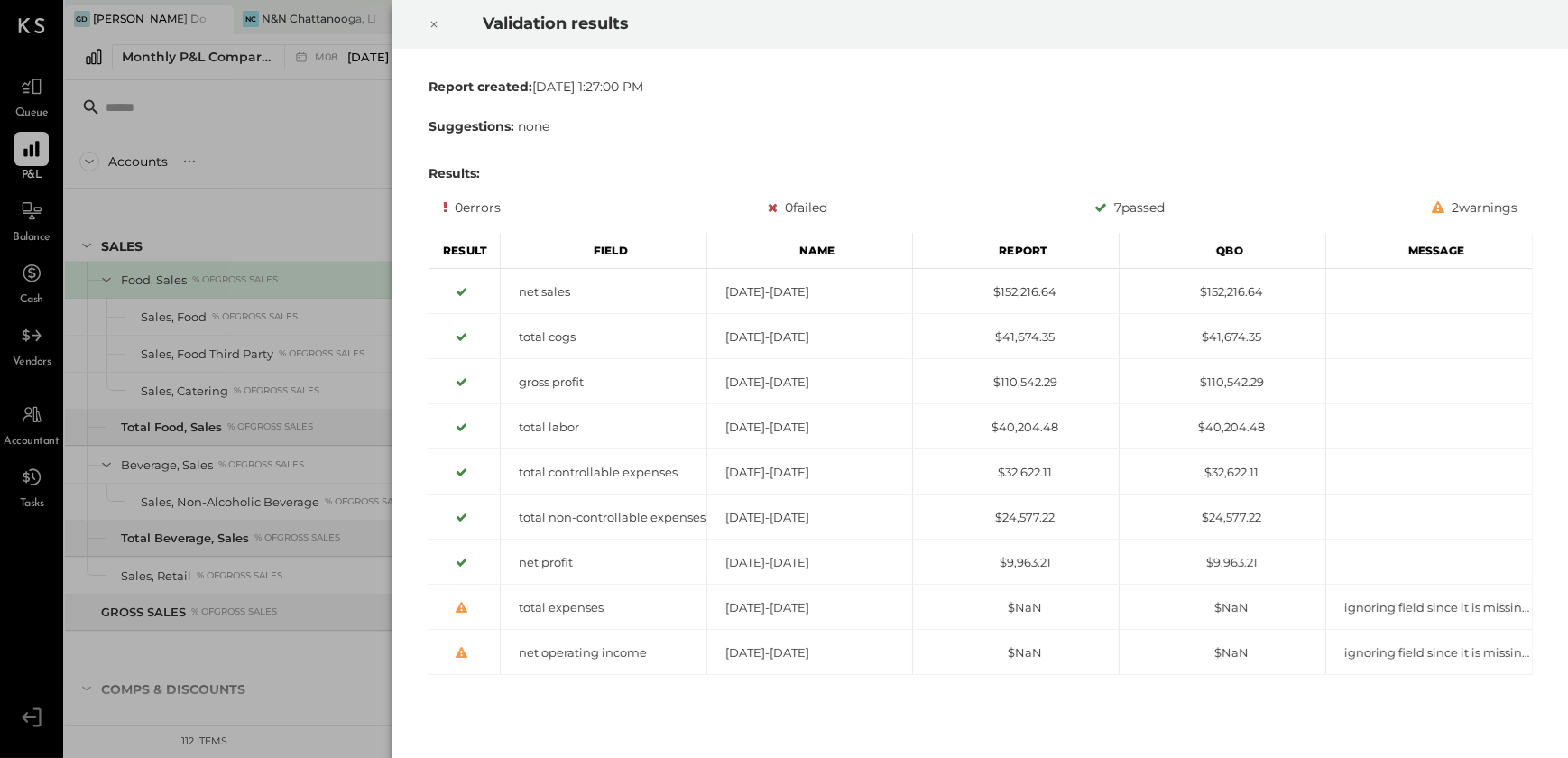
click at [434, 21] on icon at bounding box center [434, 24] width 10 height 22
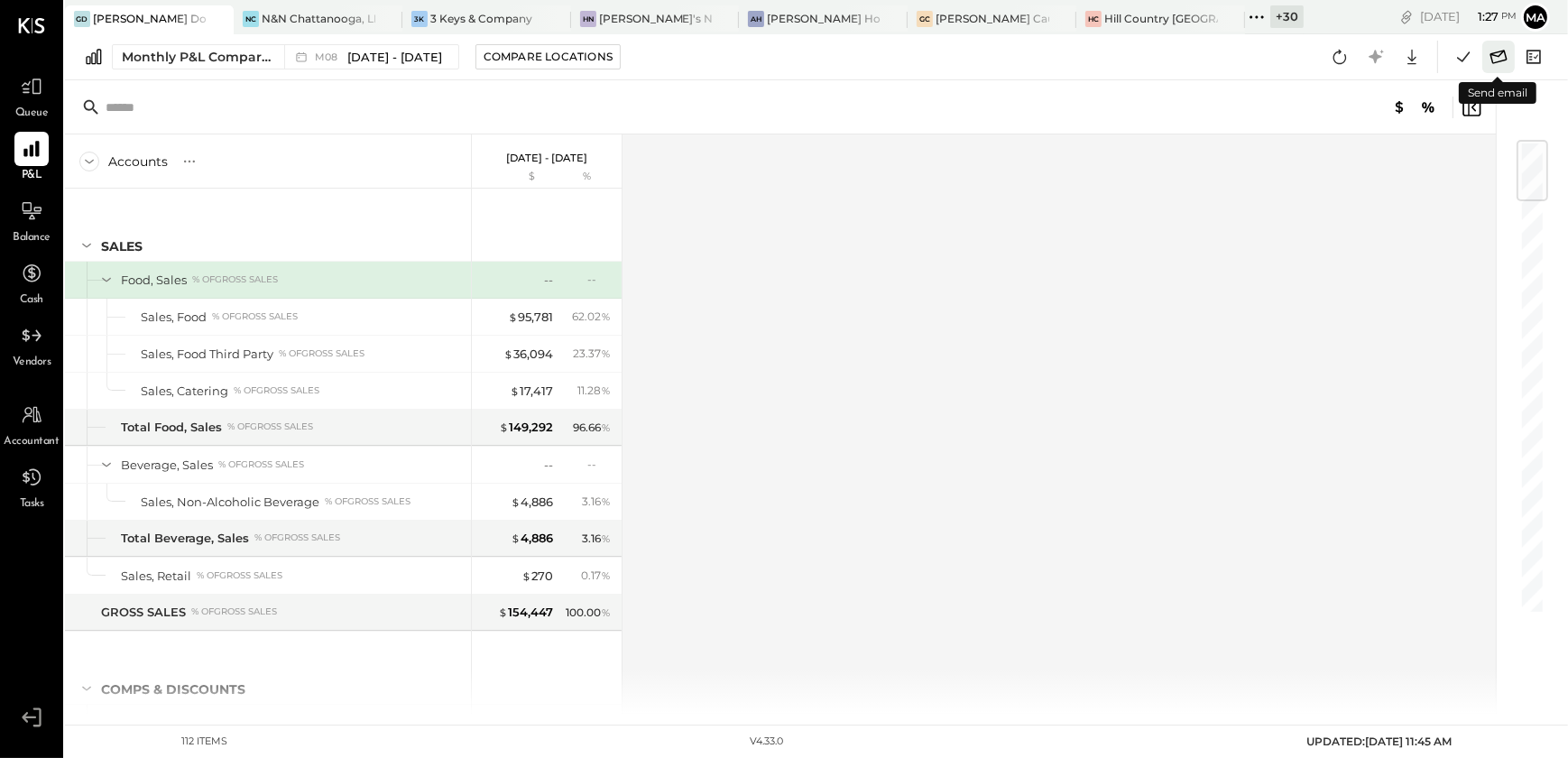
click at [1495, 60] on icon at bounding box center [1498, 57] width 24 height 24
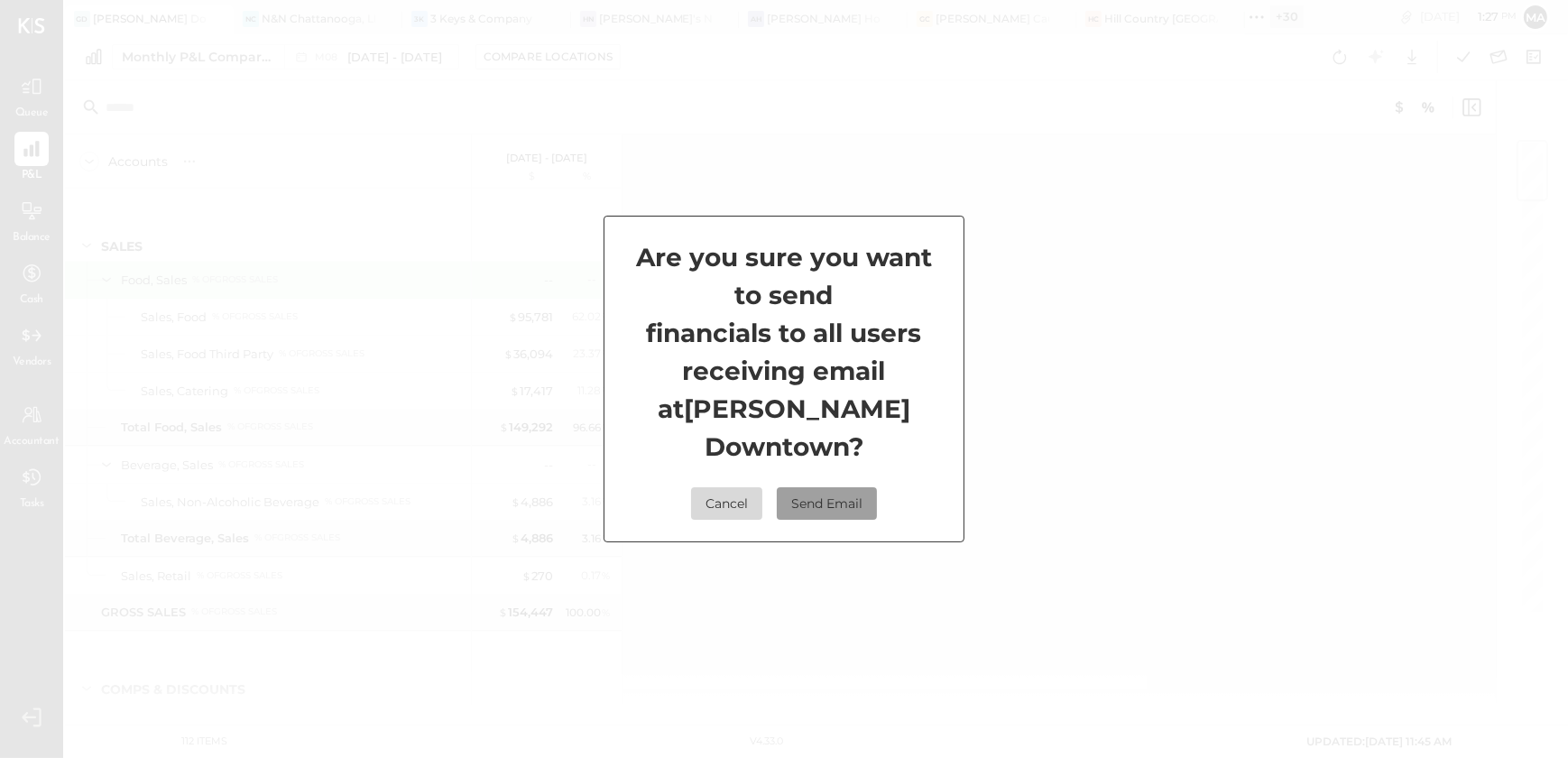
click at [828, 492] on button "Send Email" at bounding box center [827, 503] width 101 height 32
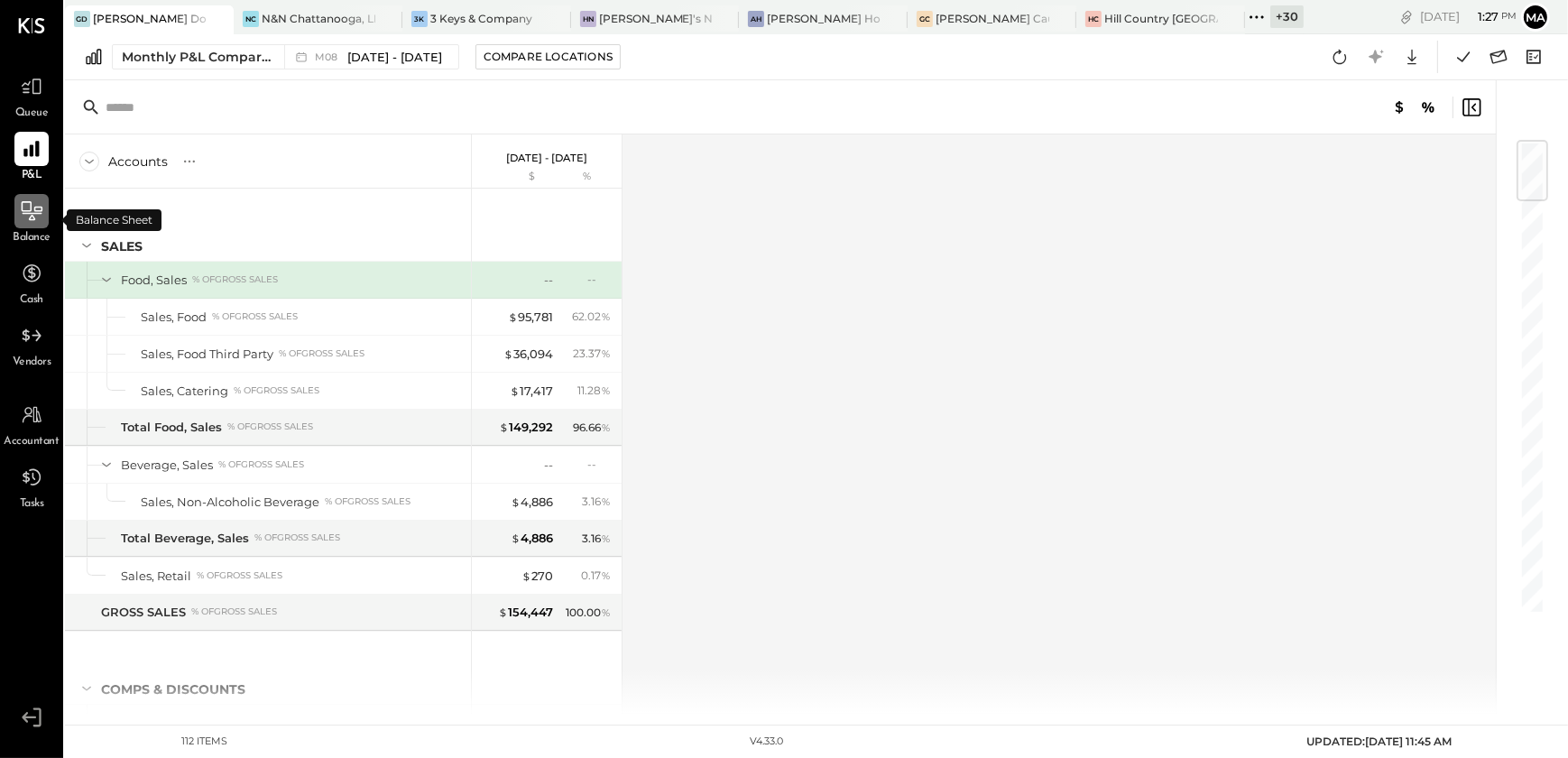
click at [28, 215] on icon at bounding box center [31, 211] width 24 height 24
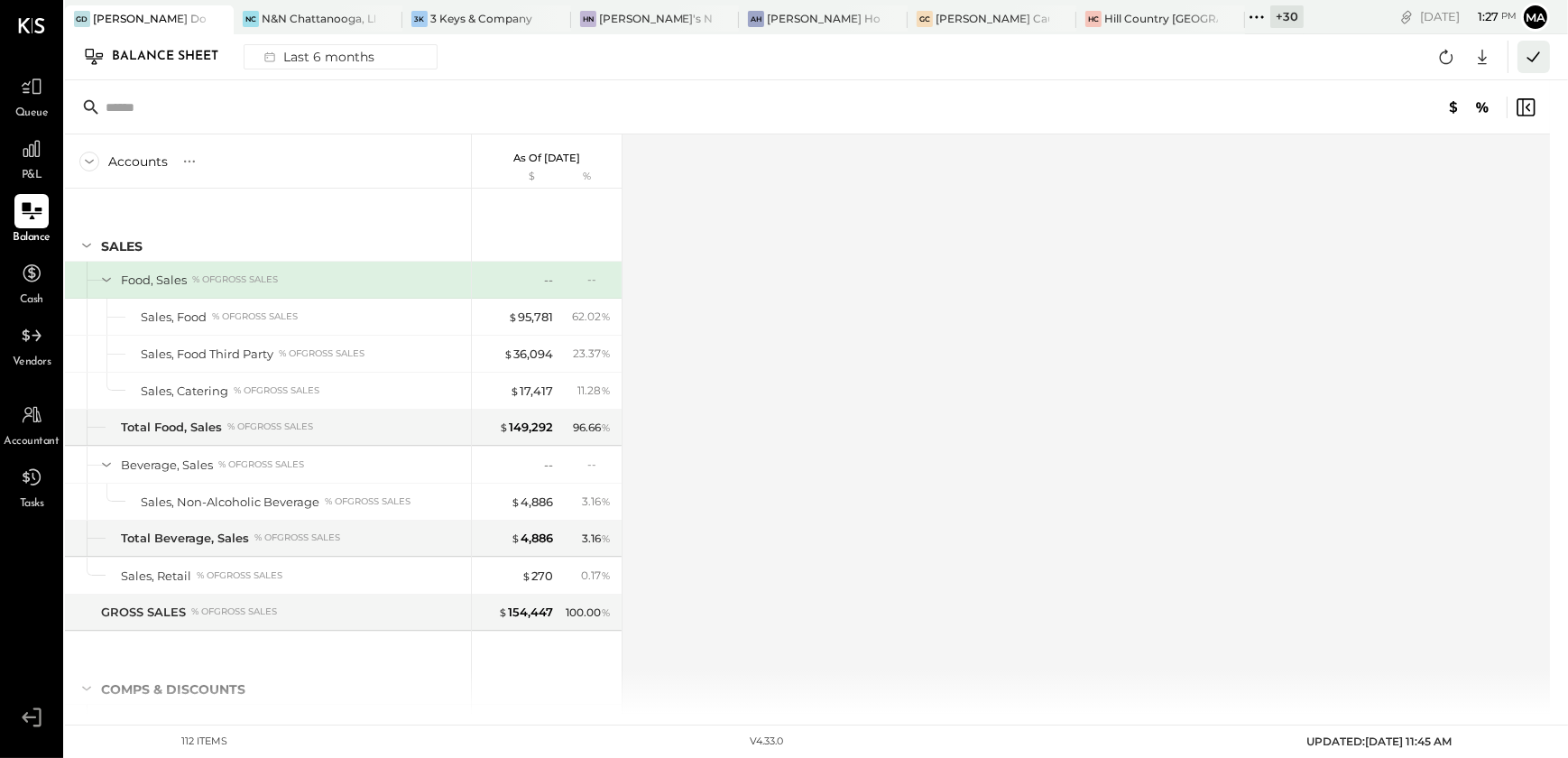
click at [1522, 57] on icon at bounding box center [1533, 57] width 24 height 24
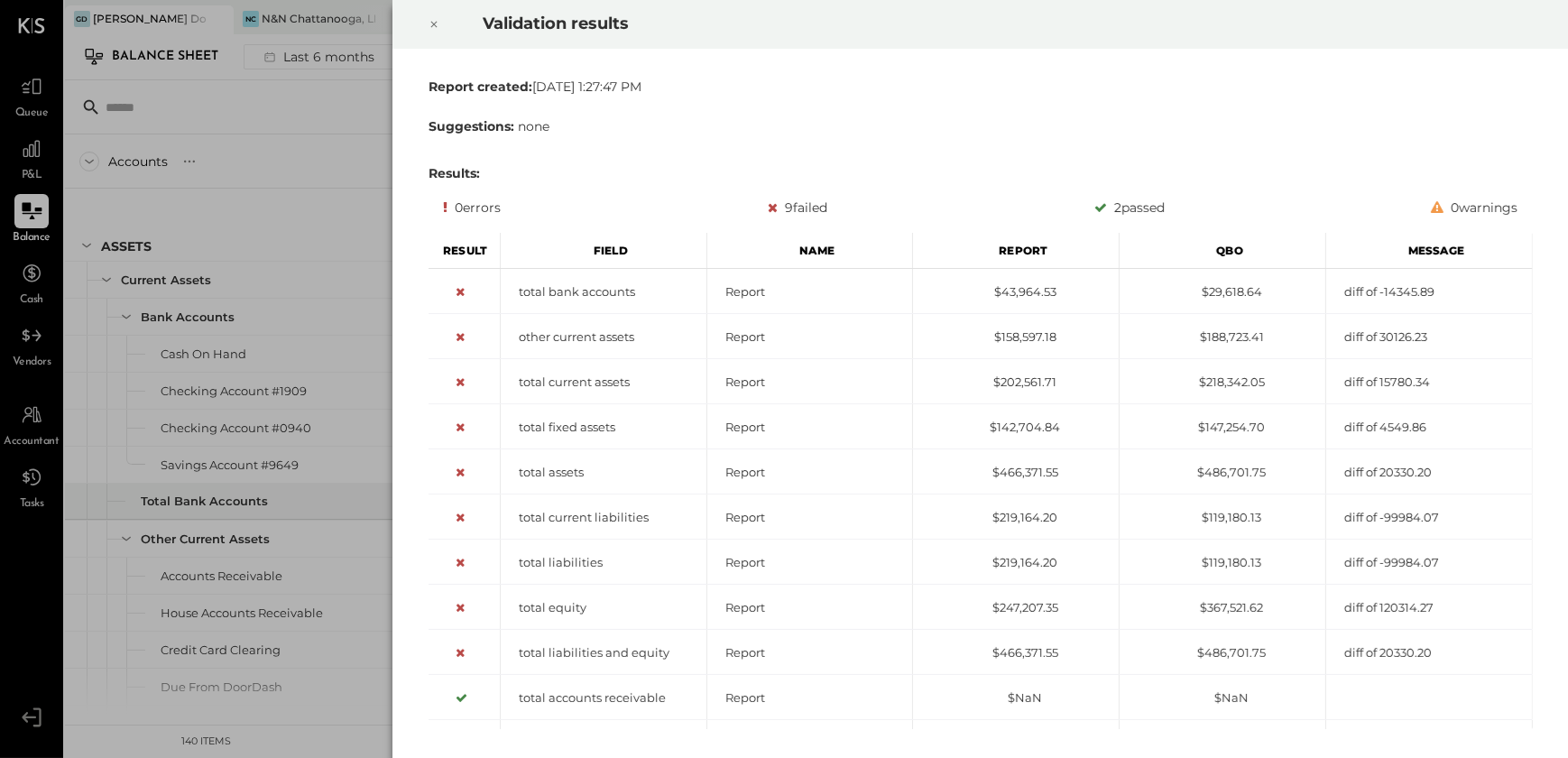
click at [439, 22] on div at bounding box center [434, 24] width 40 height 50
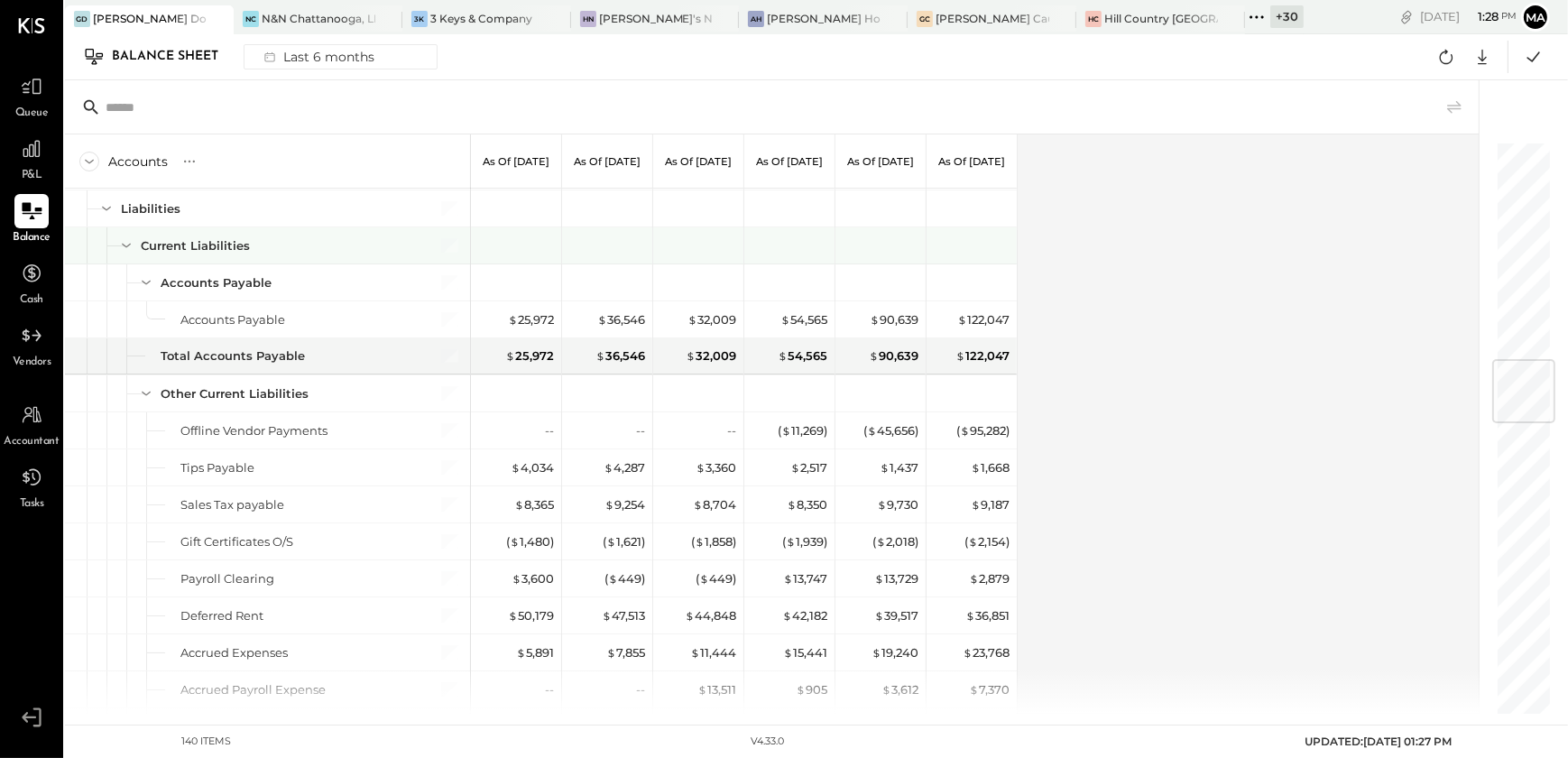
scroll to position [1813, 0]
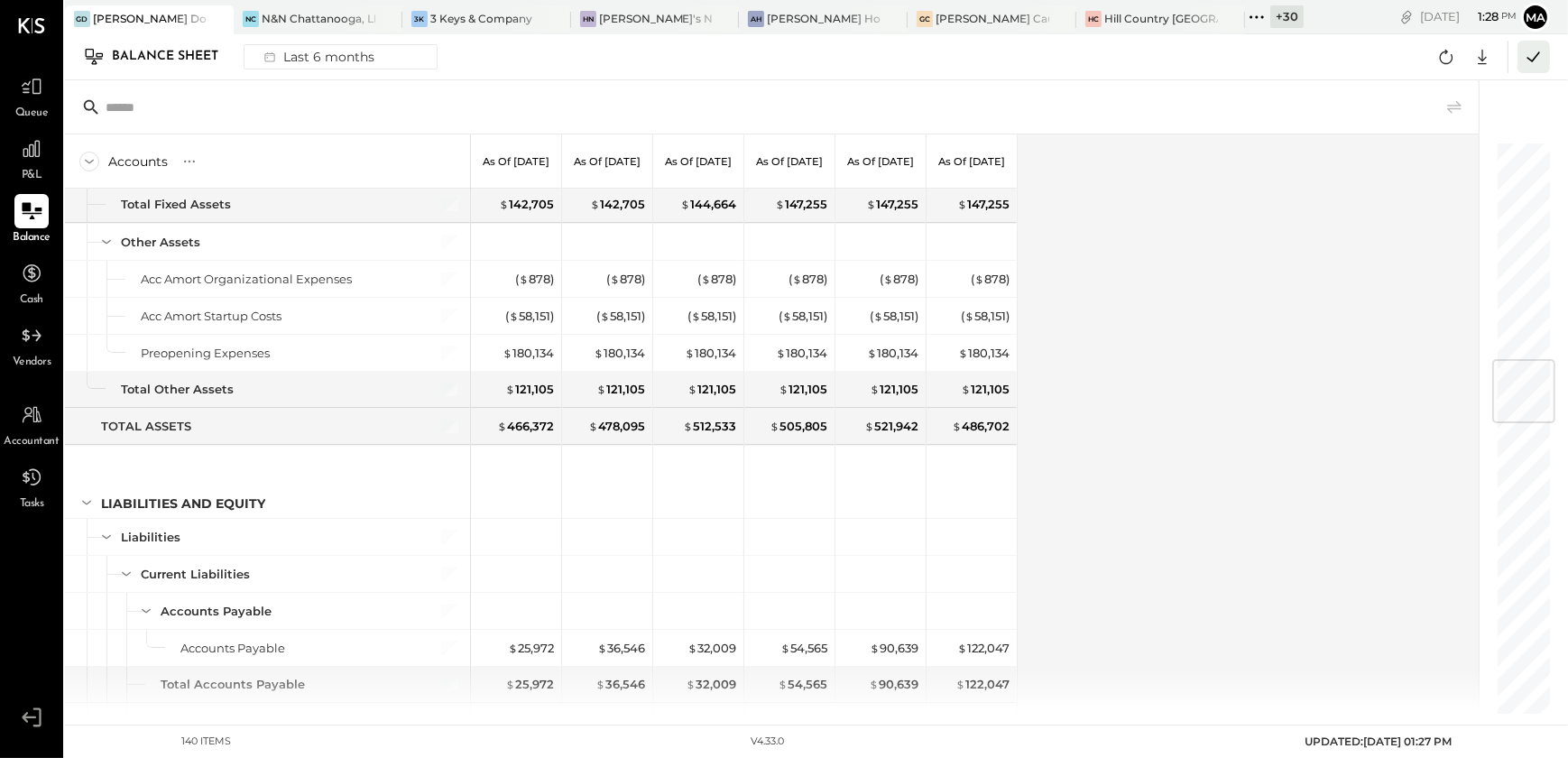
click at [1523, 57] on icon at bounding box center [1533, 57] width 24 height 24
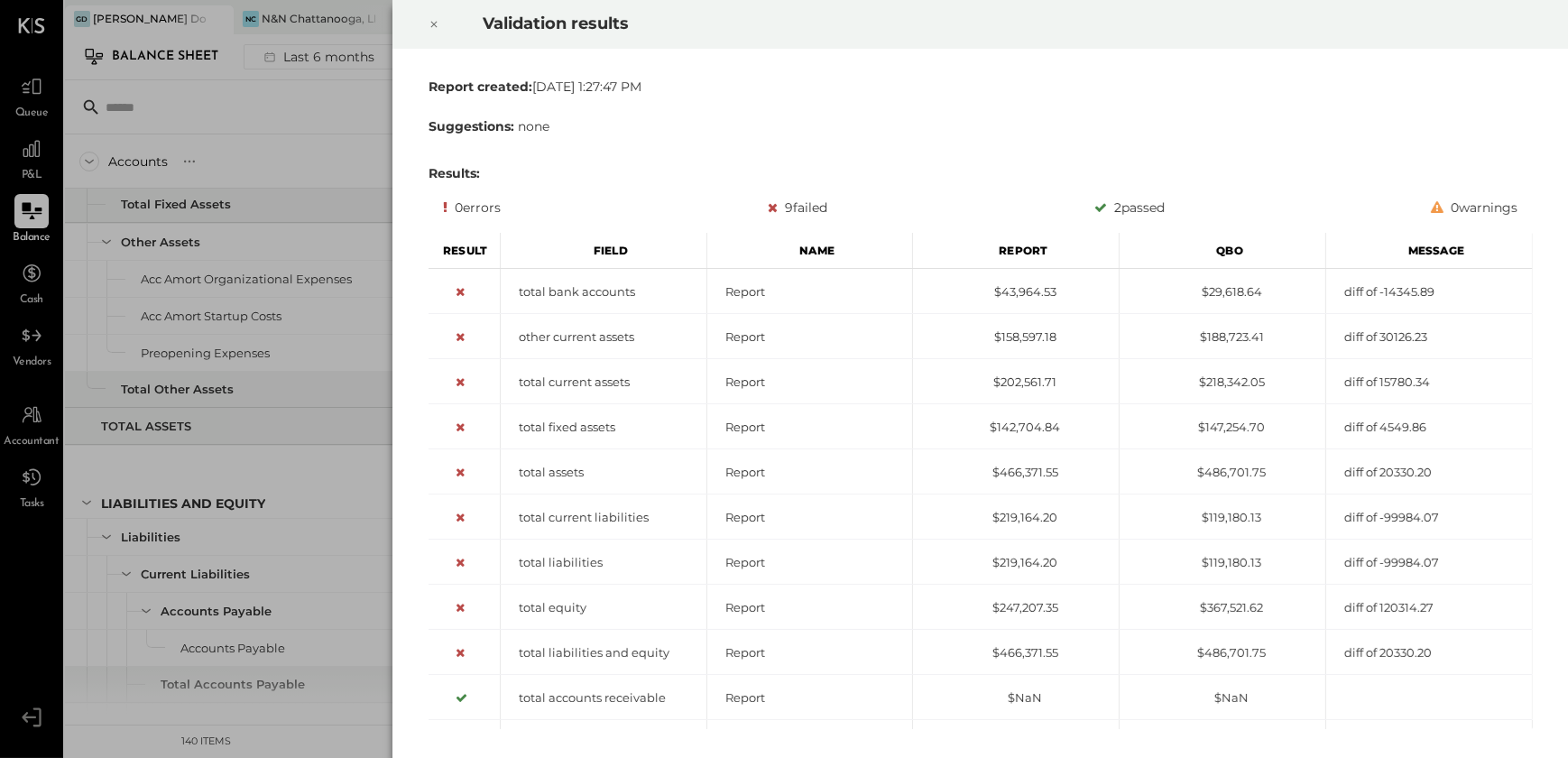
drag, startPoint x: 764, startPoint y: 207, endPoint x: 839, endPoint y: 200, distance: 75.3
click at [839, 200] on div "0 errors 9 failed 2 passed 0 warnings" at bounding box center [980, 207] width 1075 height 22
click at [440, 19] on div at bounding box center [434, 24] width 40 height 50
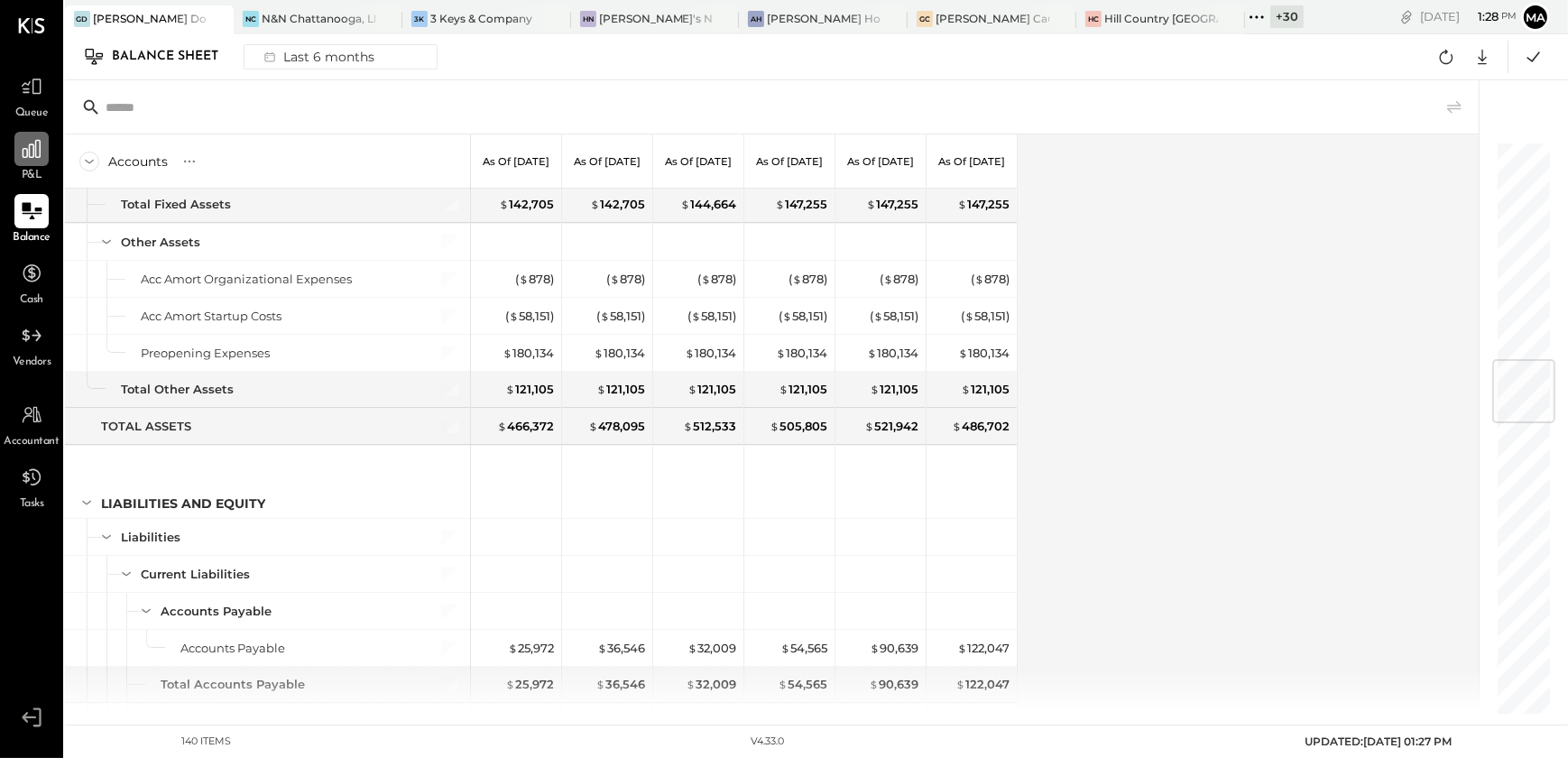
click at [29, 155] on icon at bounding box center [31, 149] width 24 height 24
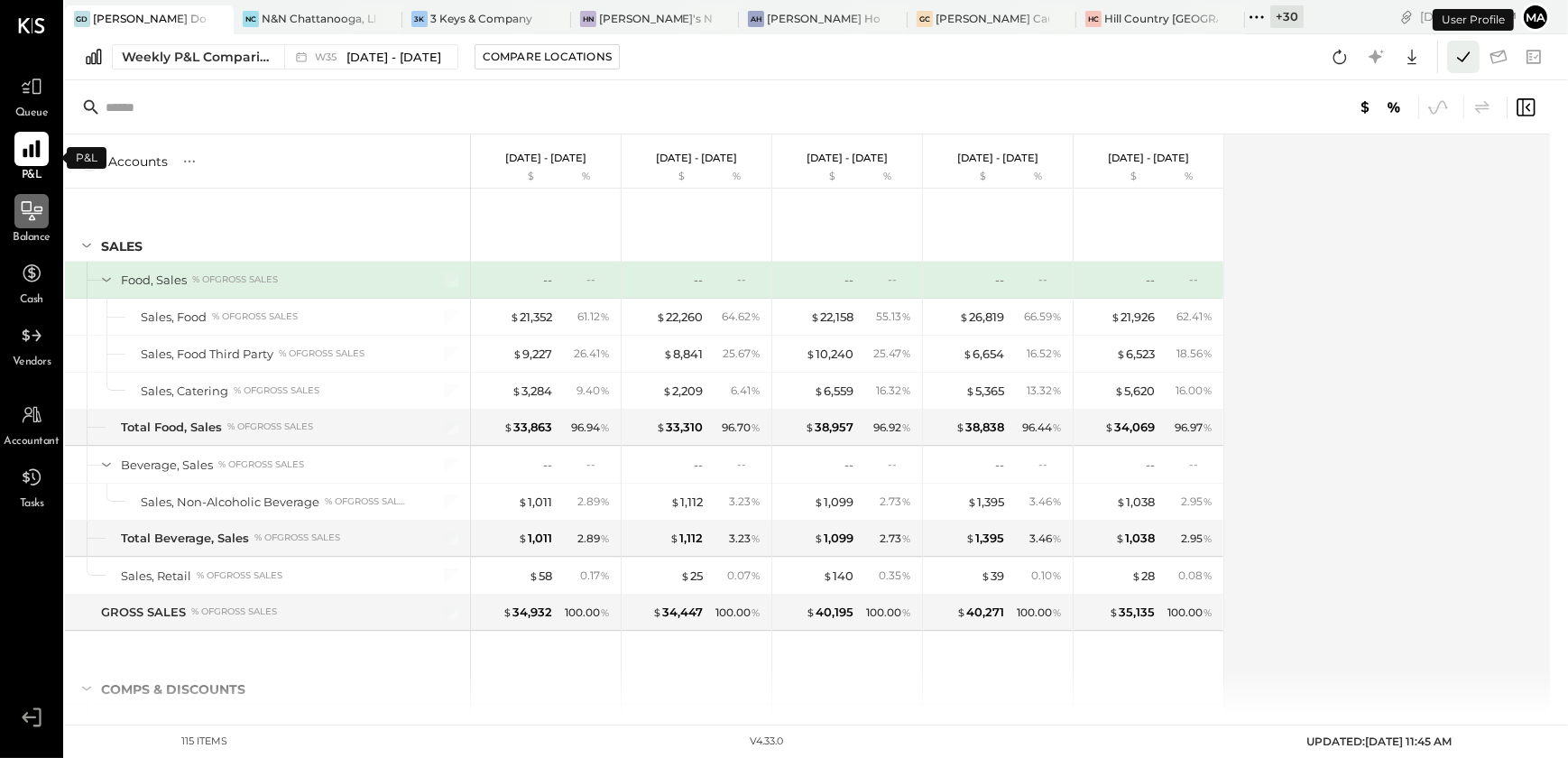
click at [1471, 54] on icon at bounding box center [1463, 57] width 24 height 24
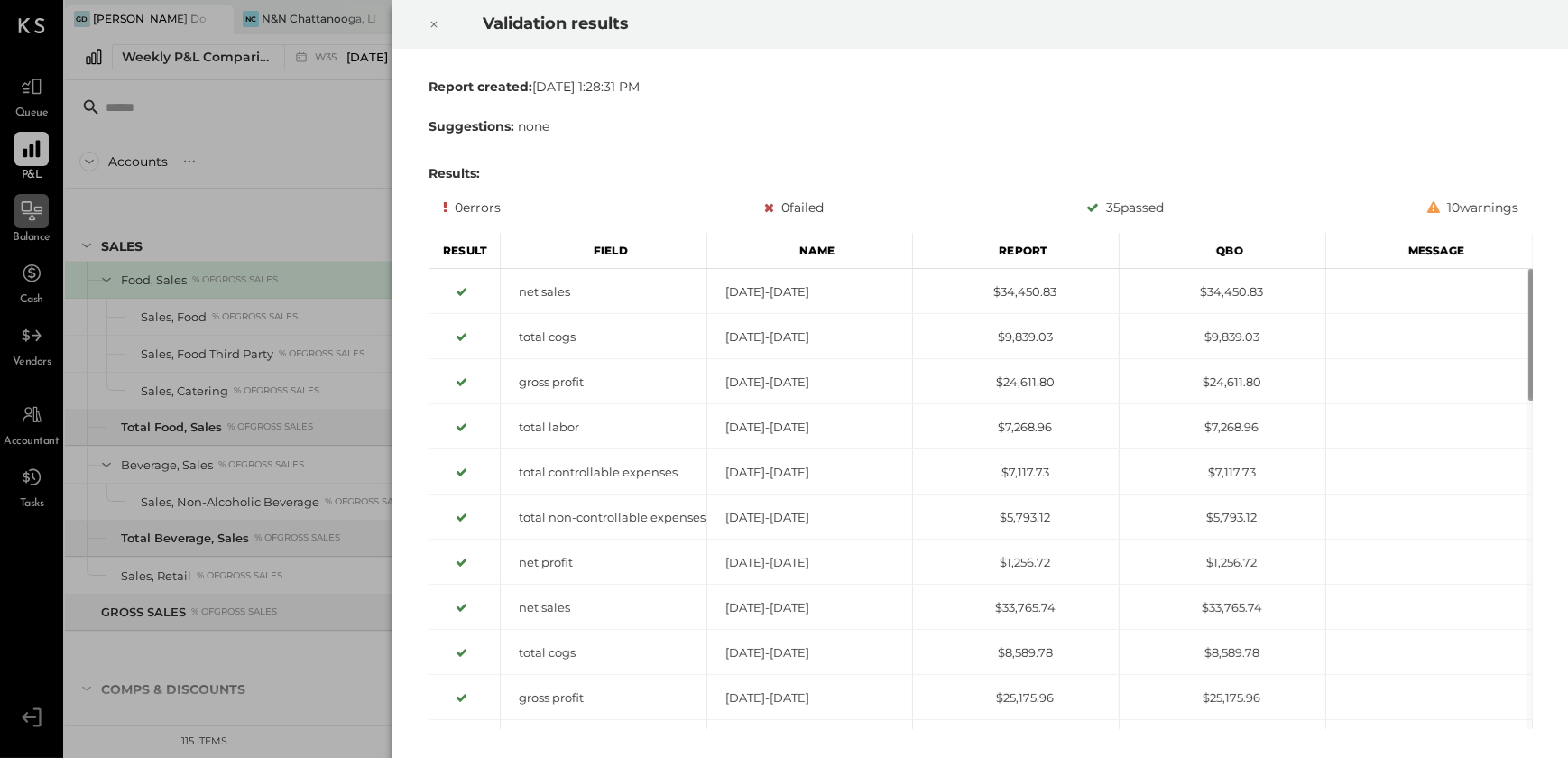
click at [450, 23] on div at bounding box center [434, 24] width 40 height 50
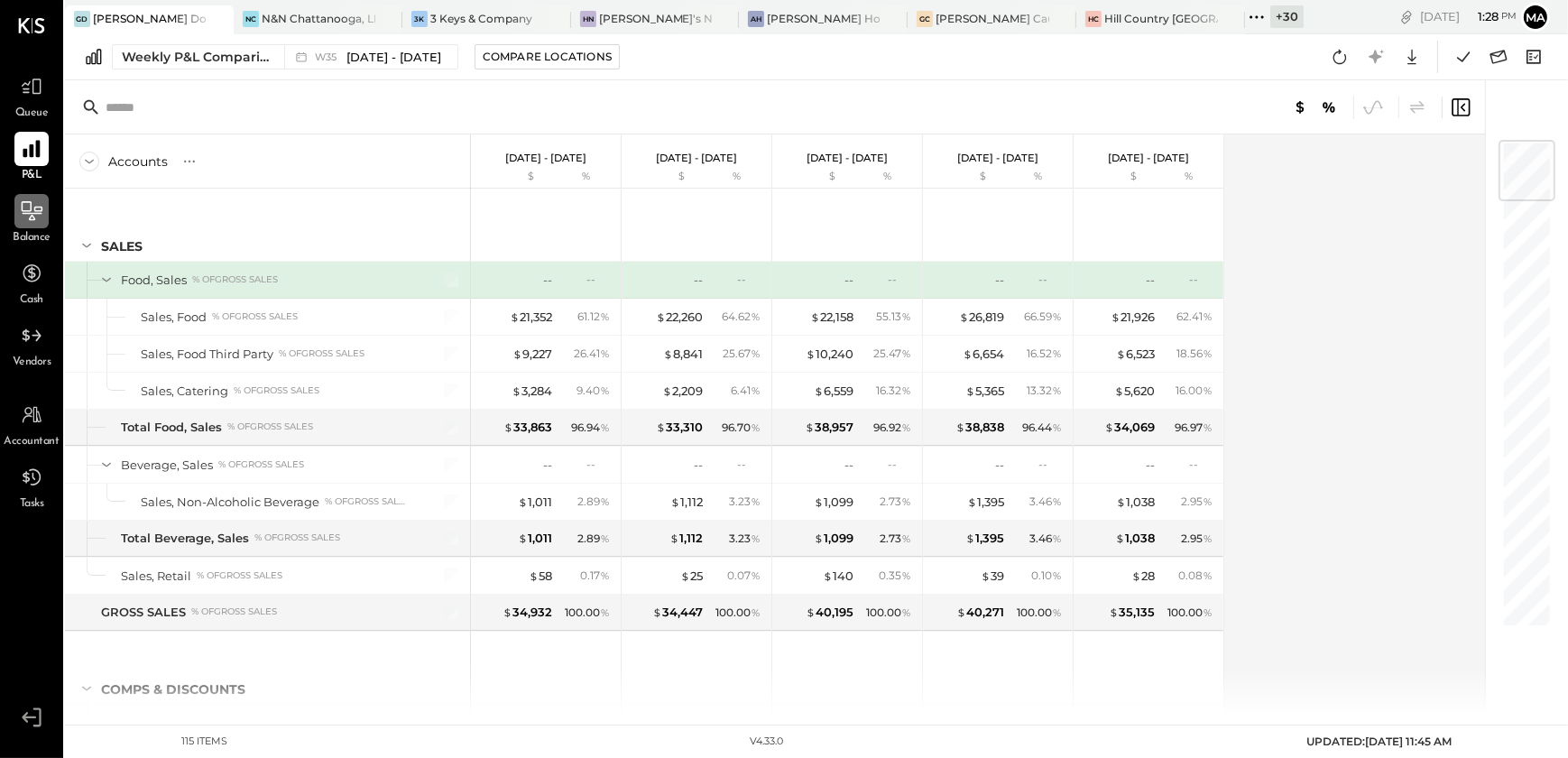
click at [24, 224] on div at bounding box center [31, 211] width 34 height 34
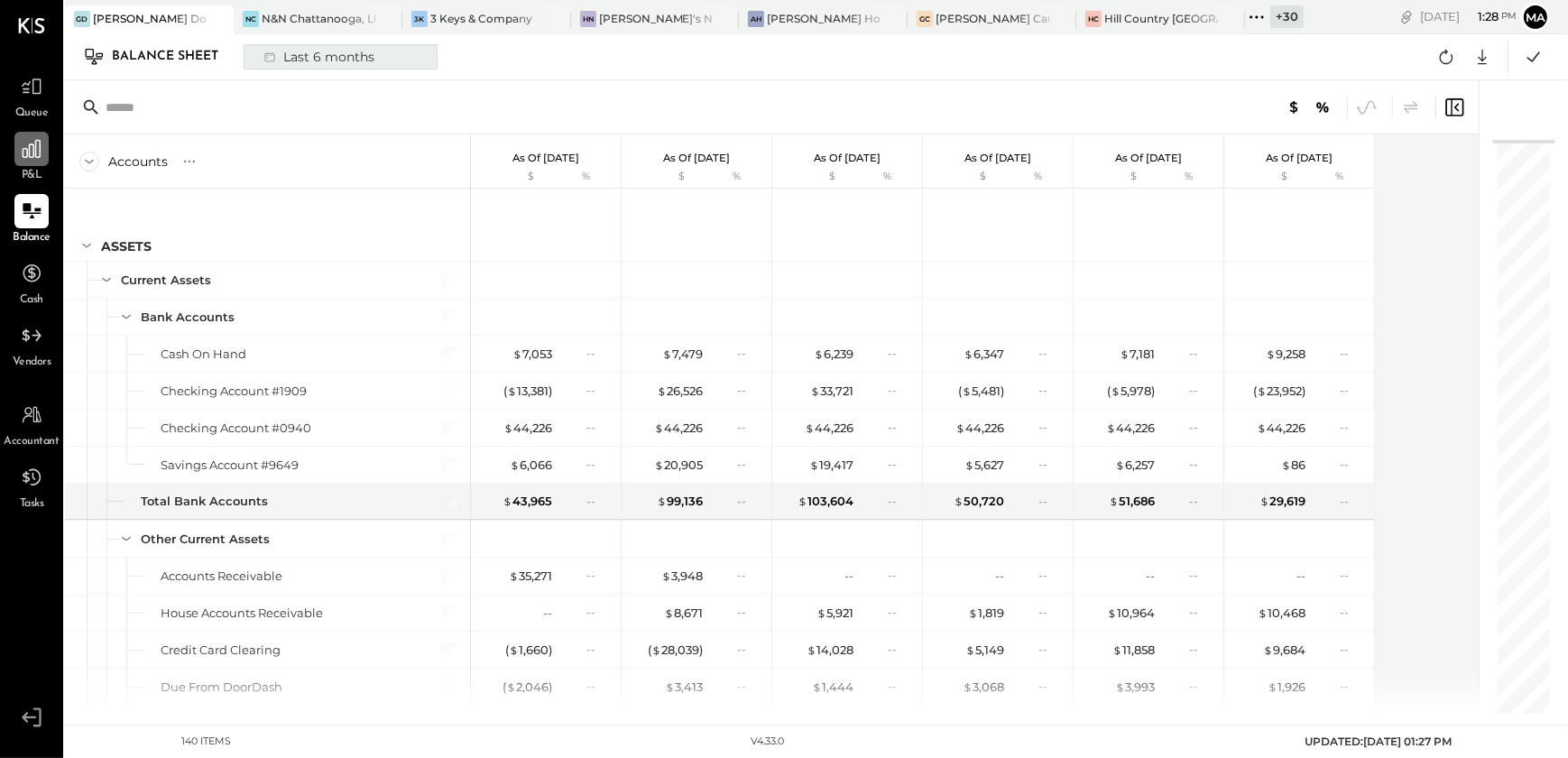
click at [362, 61] on div "Last 6 months" at bounding box center [317, 57] width 128 height 24
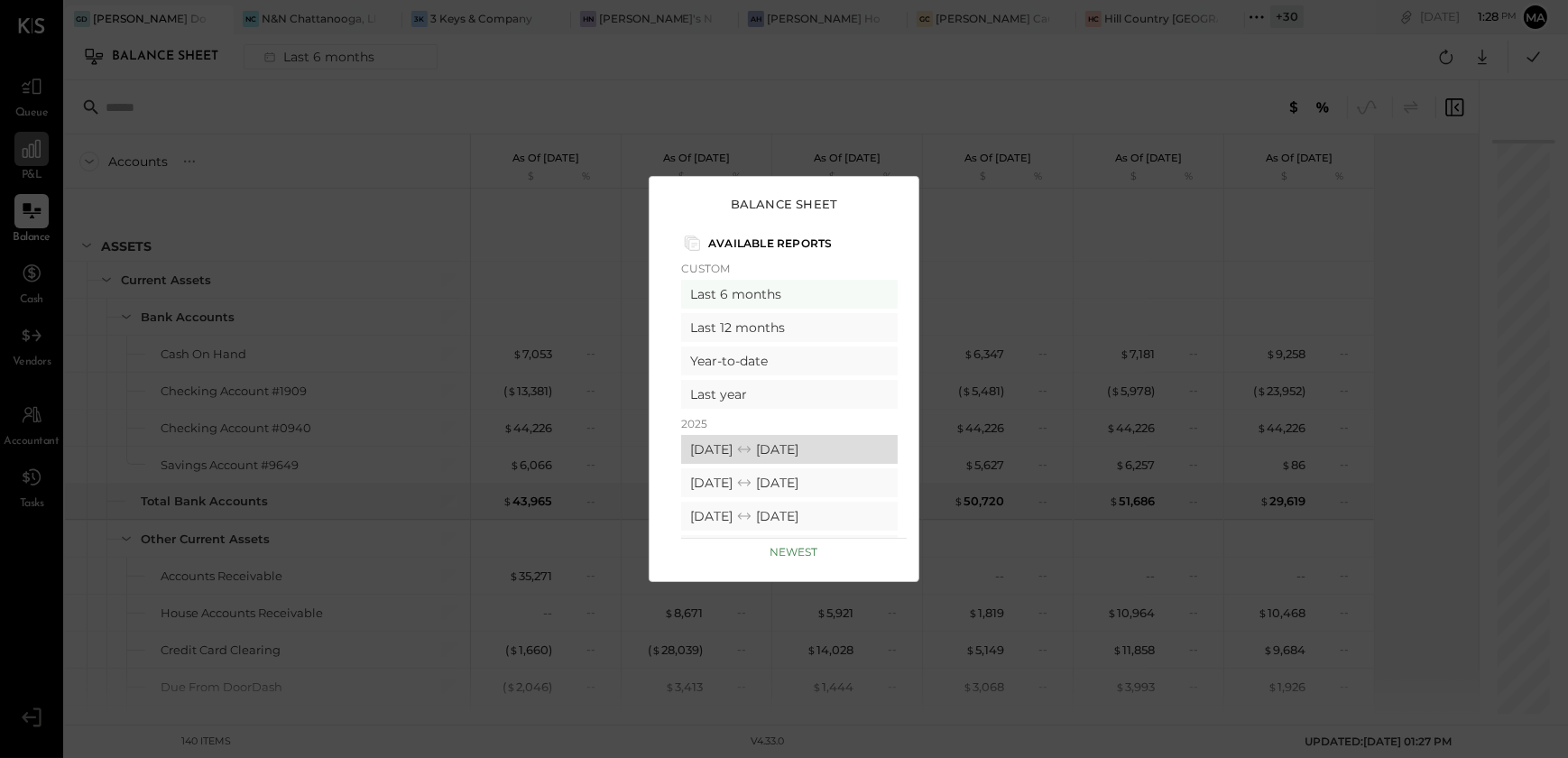
click at [753, 445] on icon at bounding box center [744, 449] width 18 height 18
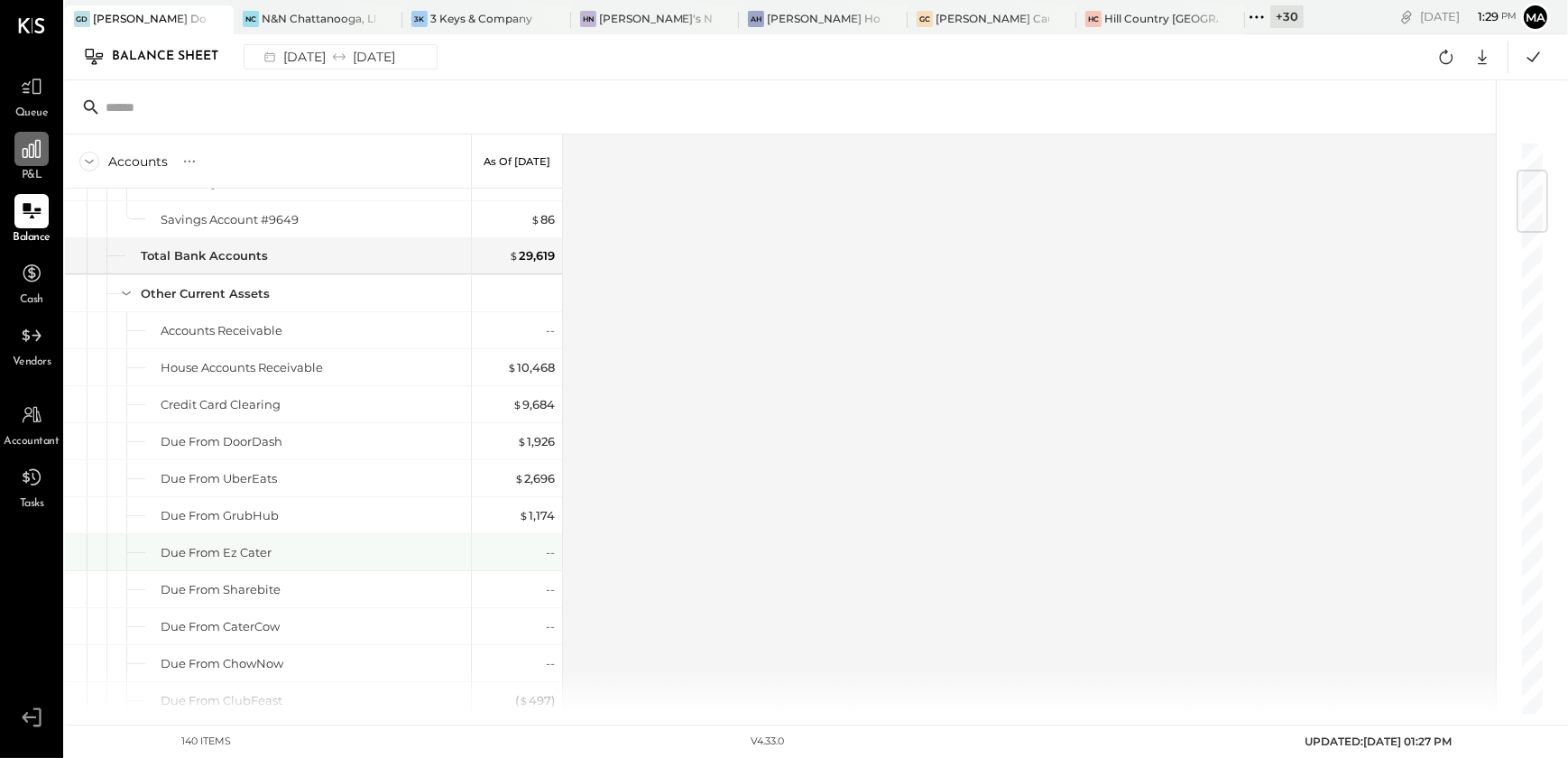
scroll to position [327, 0]
